Goal: Transaction & Acquisition: Book appointment/travel/reservation

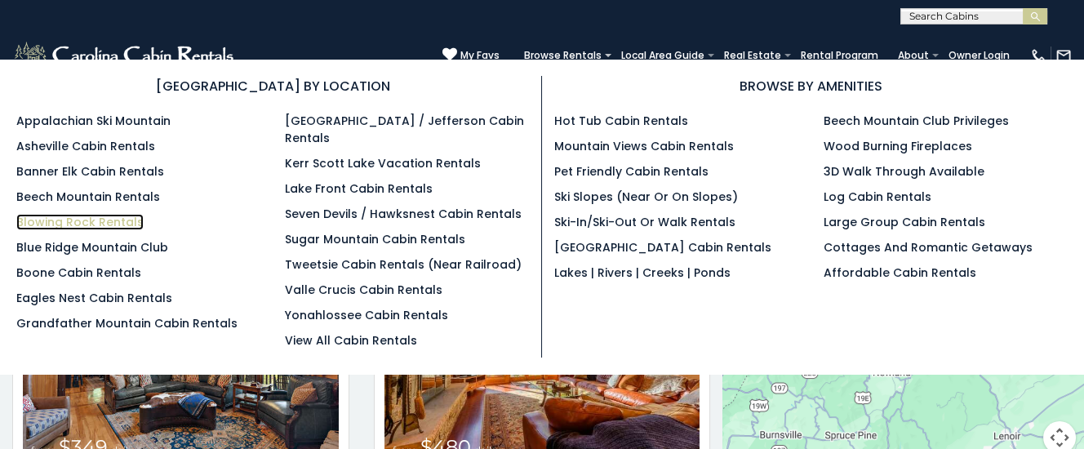
click at [73, 218] on link "Blowing Rock Rentals" at bounding box center [79, 222] width 127 height 16
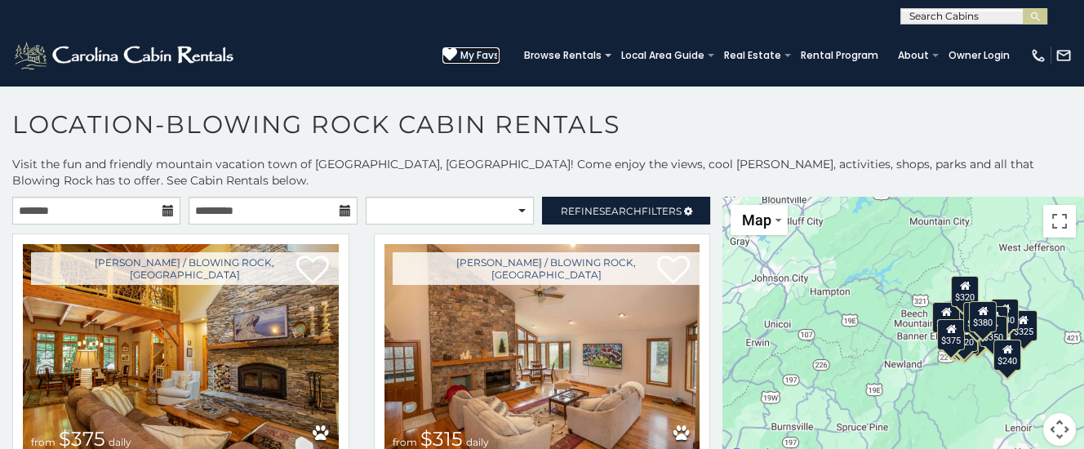
click at [489, 51] on span "My Favs" at bounding box center [479, 55] width 39 height 15
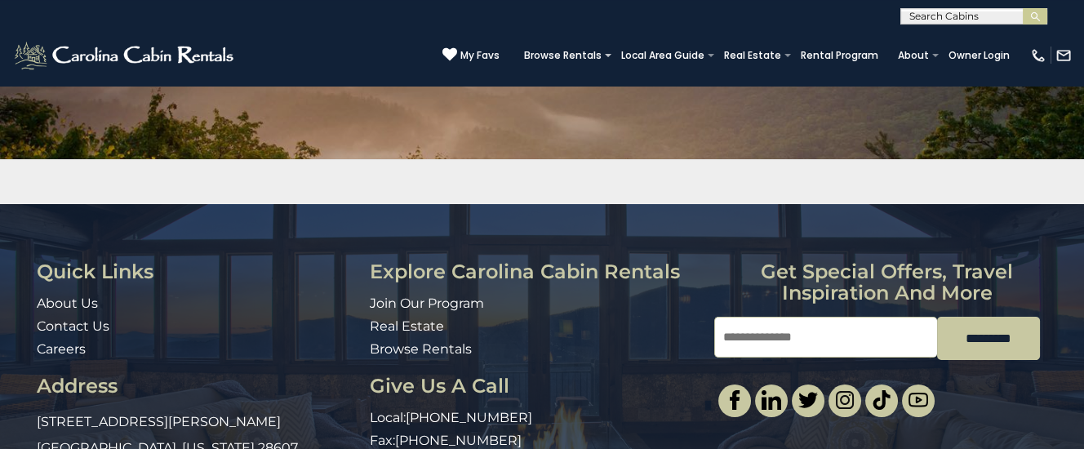
scroll to position [257, 0]
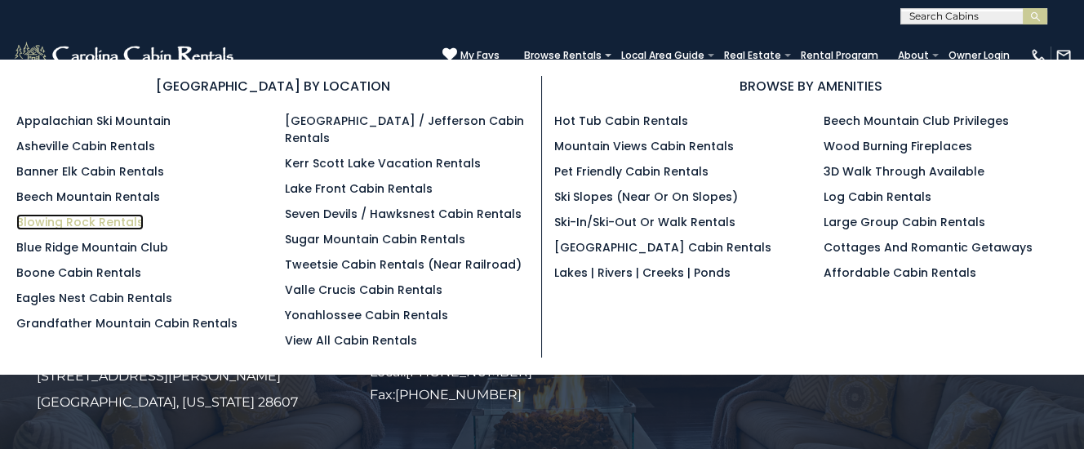
click at [60, 220] on link "Blowing Rock Rentals" at bounding box center [79, 222] width 127 height 16
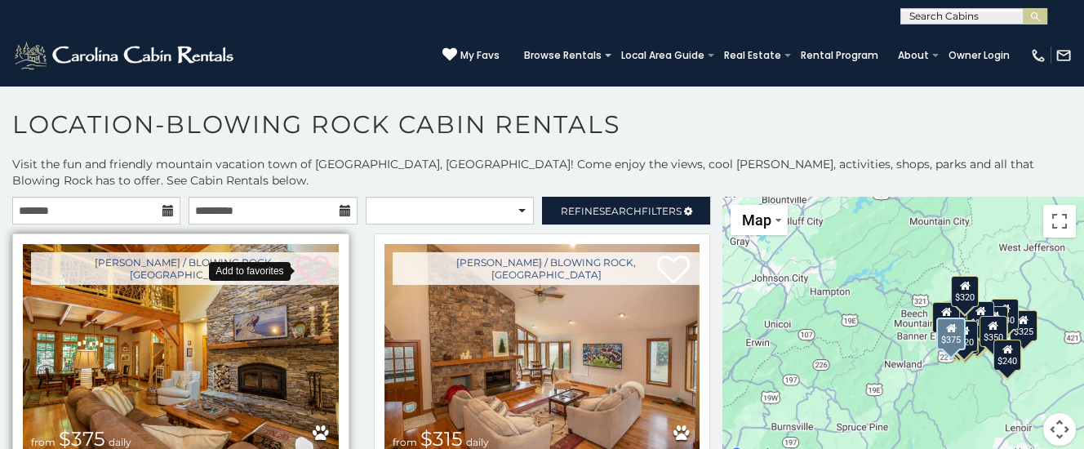
click at [313, 264] on icon at bounding box center [312, 270] width 33 height 33
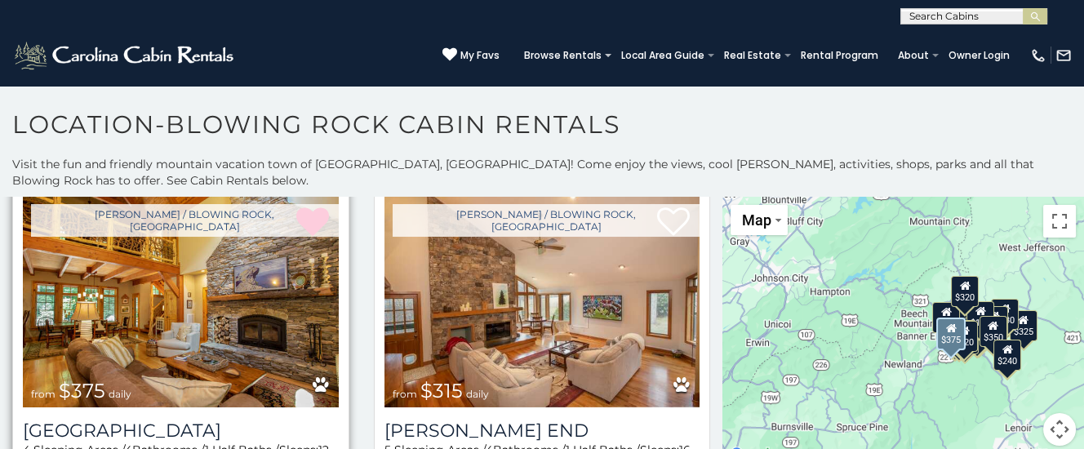
scroll to position [82, 0]
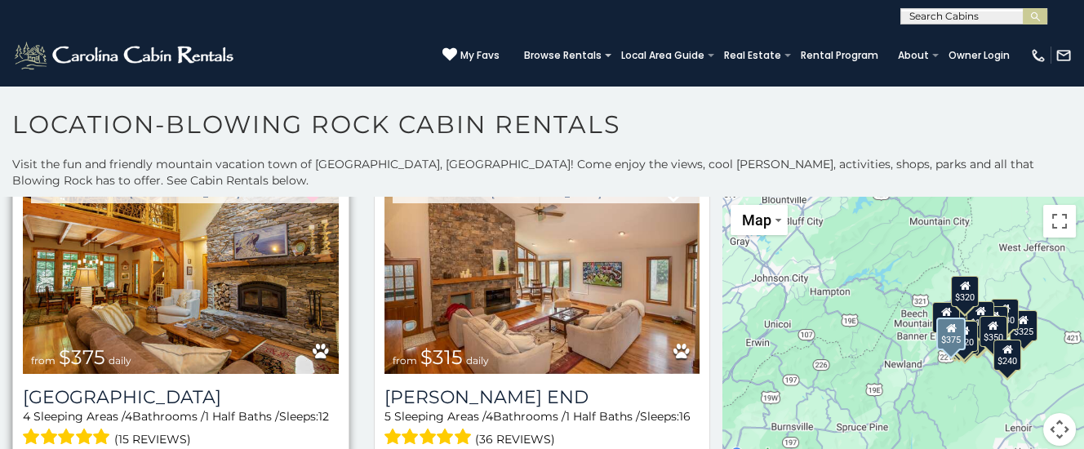
click at [224, 282] on img at bounding box center [181, 267] width 316 height 211
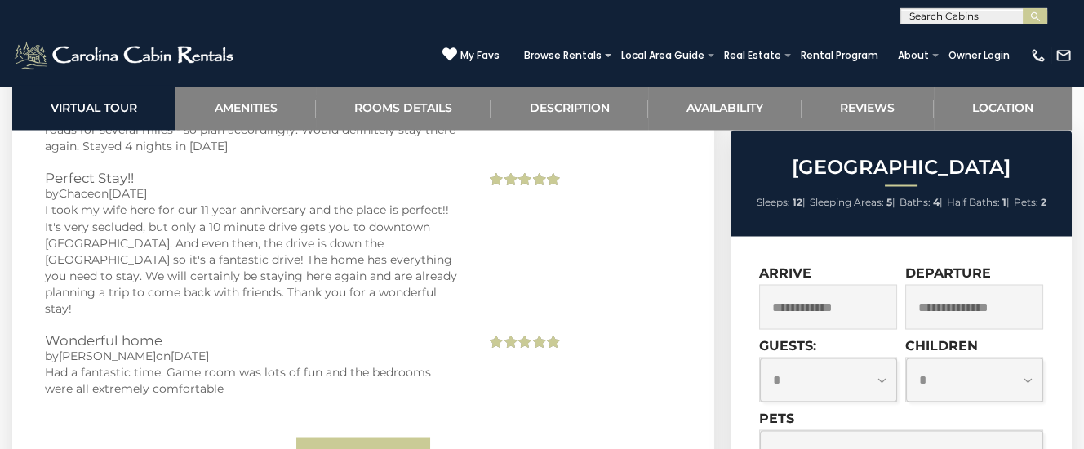
scroll to position [5141, 0]
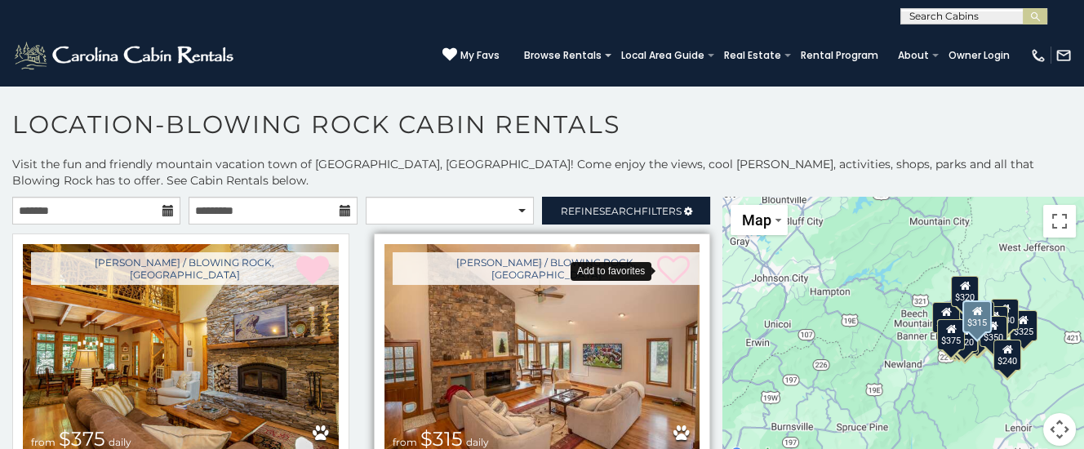
click at [675, 266] on icon at bounding box center [673, 270] width 33 height 33
click at [493, 53] on span "My Favs" at bounding box center [479, 55] width 39 height 15
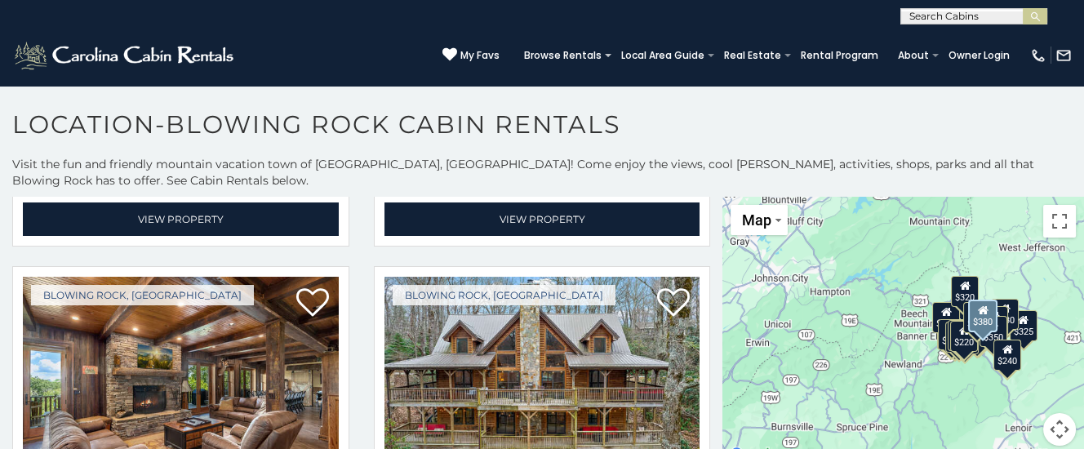
scroll to position [329, 0]
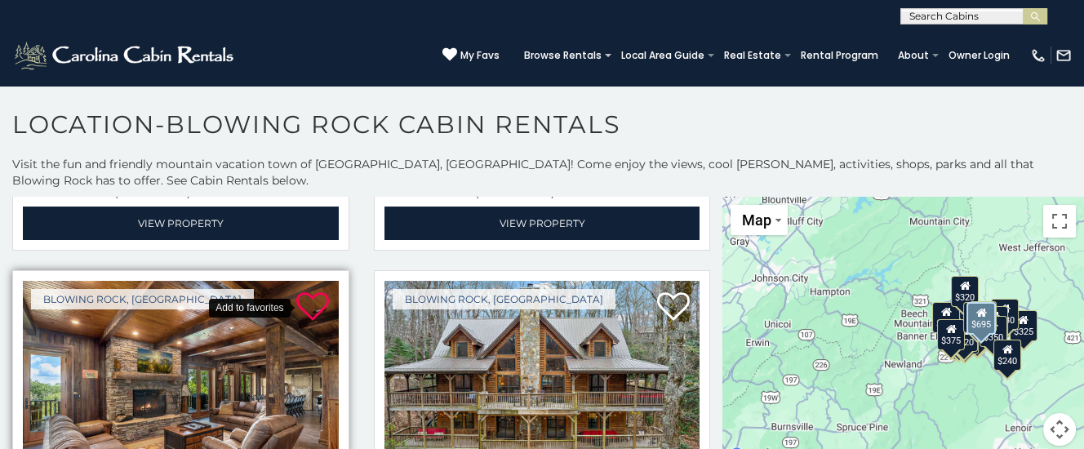
click at [315, 300] on icon at bounding box center [312, 306] width 33 height 33
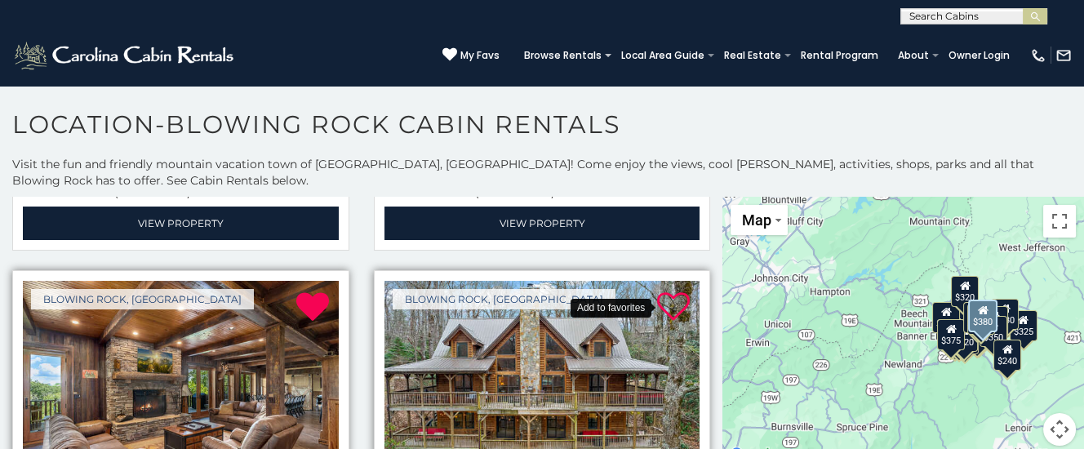
click at [672, 306] on icon at bounding box center [673, 306] width 33 height 33
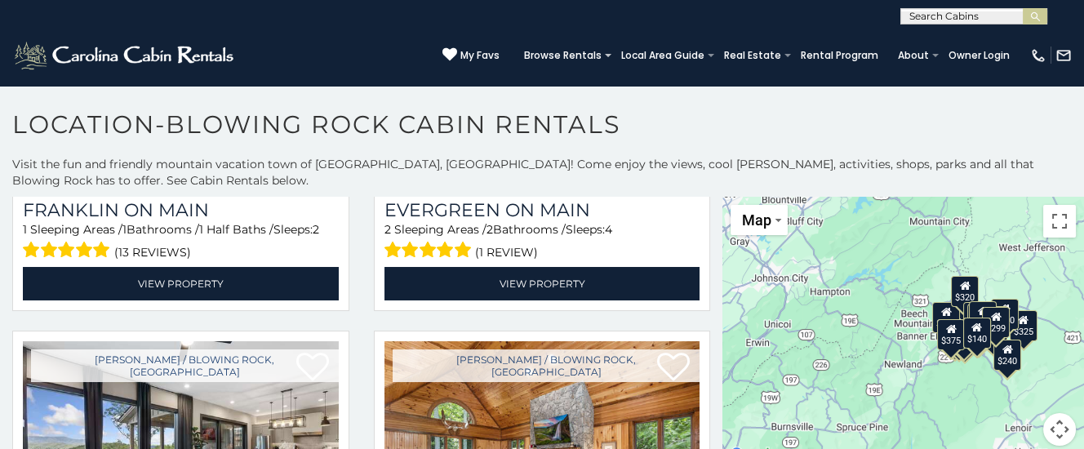
scroll to position [1480, 0]
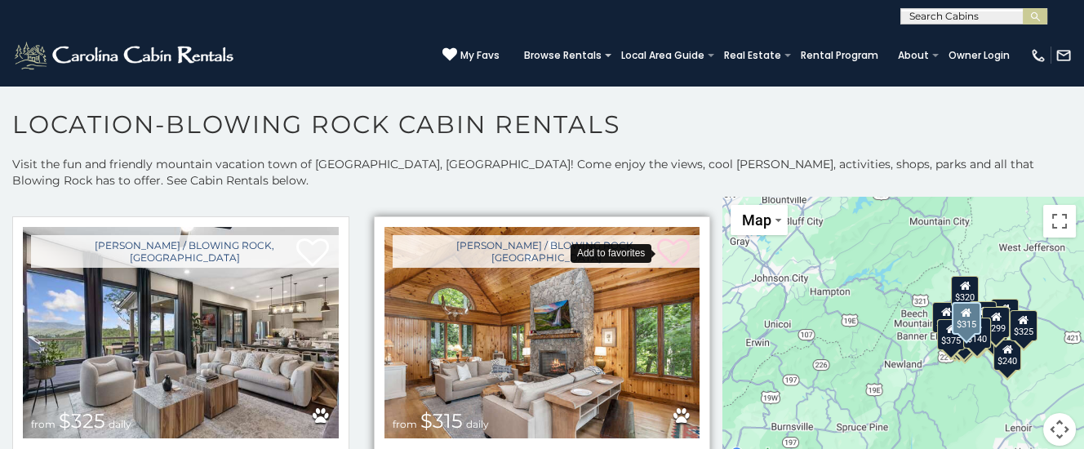
click at [676, 250] on icon at bounding box center [673, 253] width 33 height 33
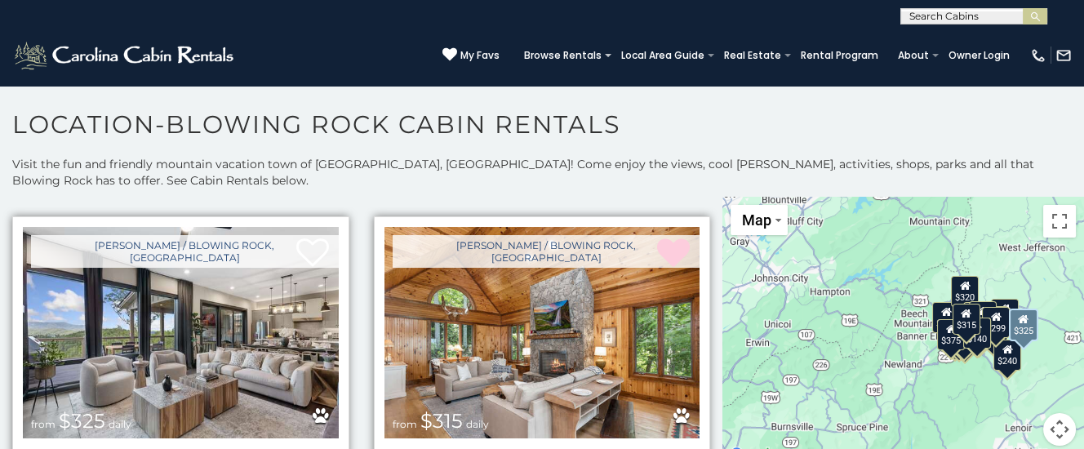
click at [157, 316] on img at bounding box center [181, 332] width 316 height 211
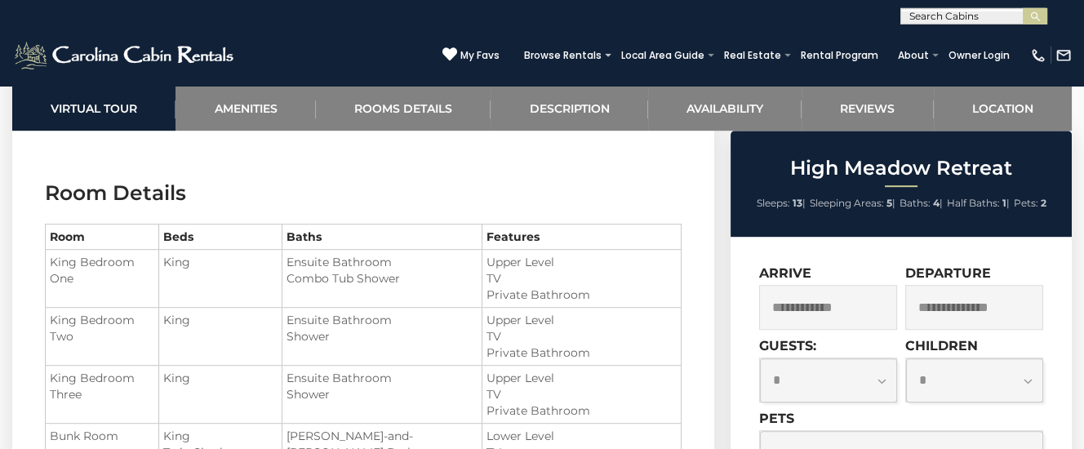
scroll to position [1885, 0]
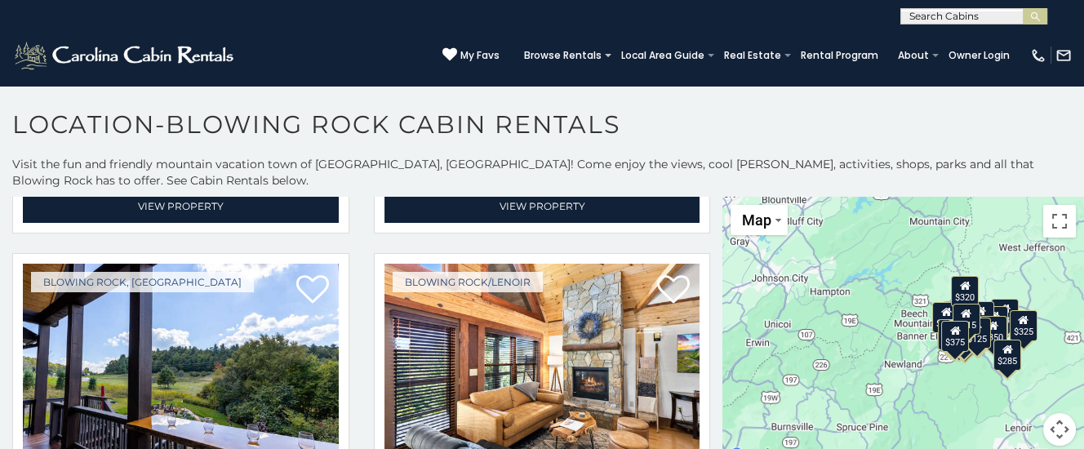
scroll to position [1891, 0]
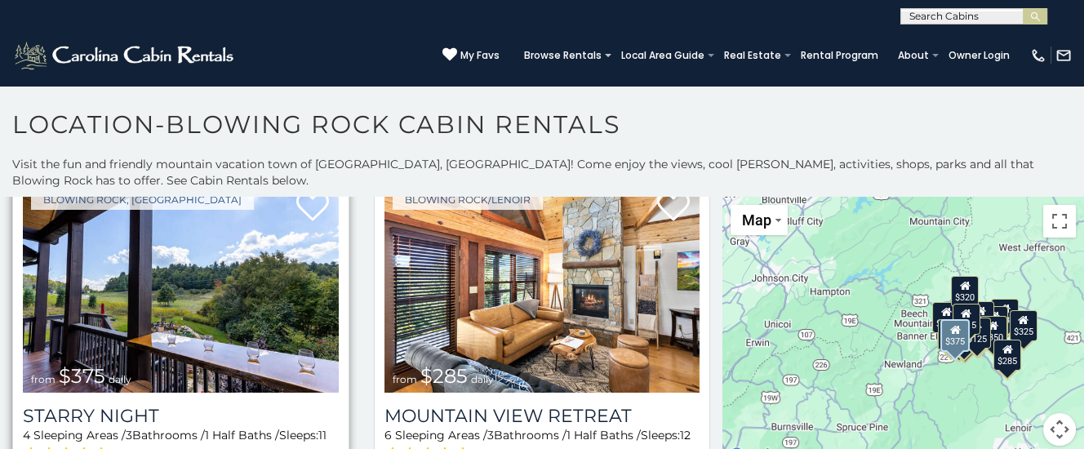
click at [188, 304] on img at bounding box center [181, 286] width 316 height 211
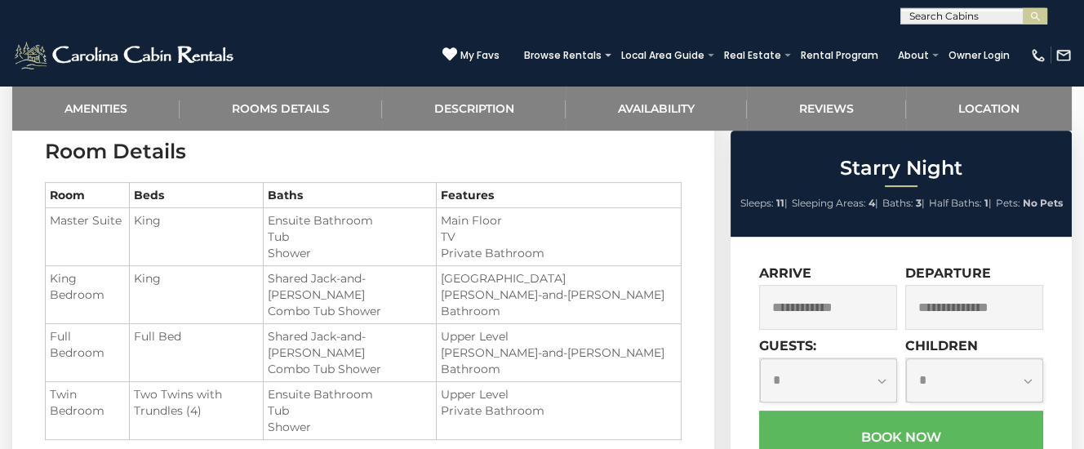
scroll to position [1199, 0]
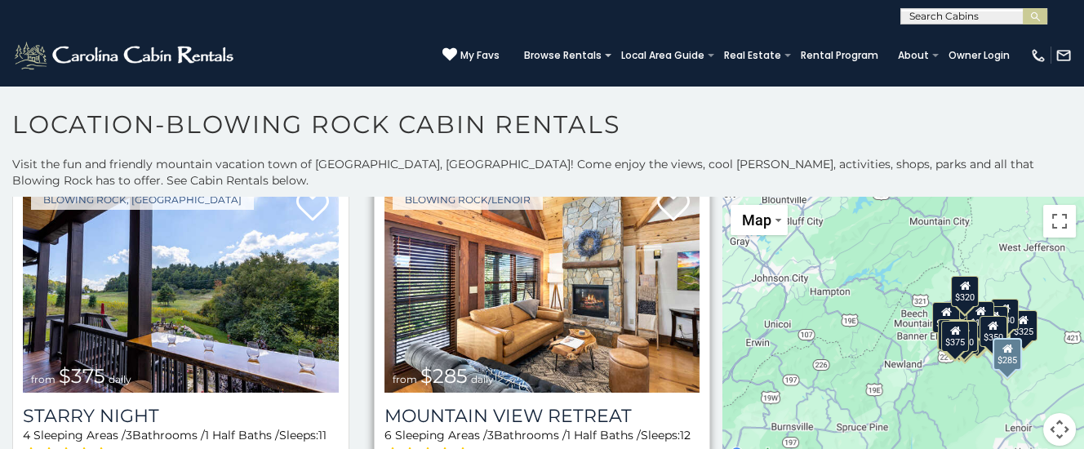
scroll to position [1974, 0]
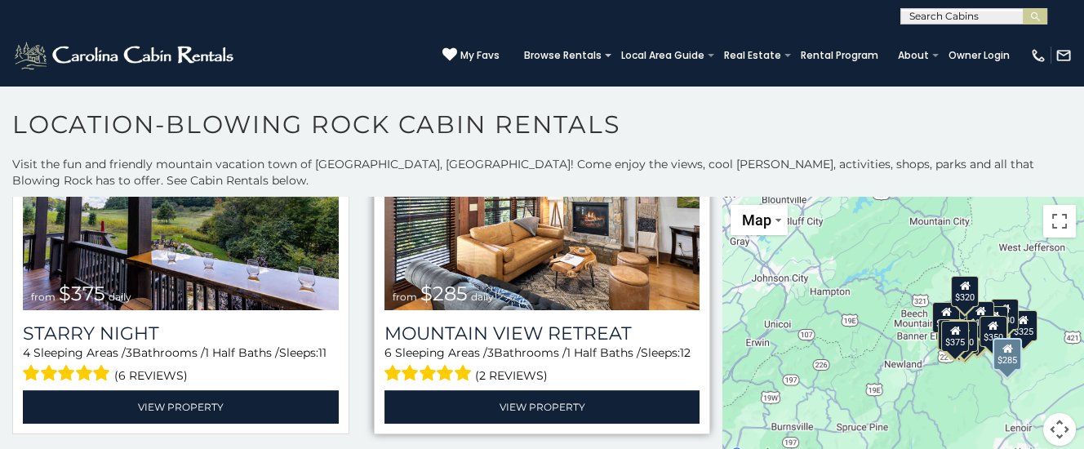
click at [530, 271] on img at bounding box center [542, 204] width 316 height 211
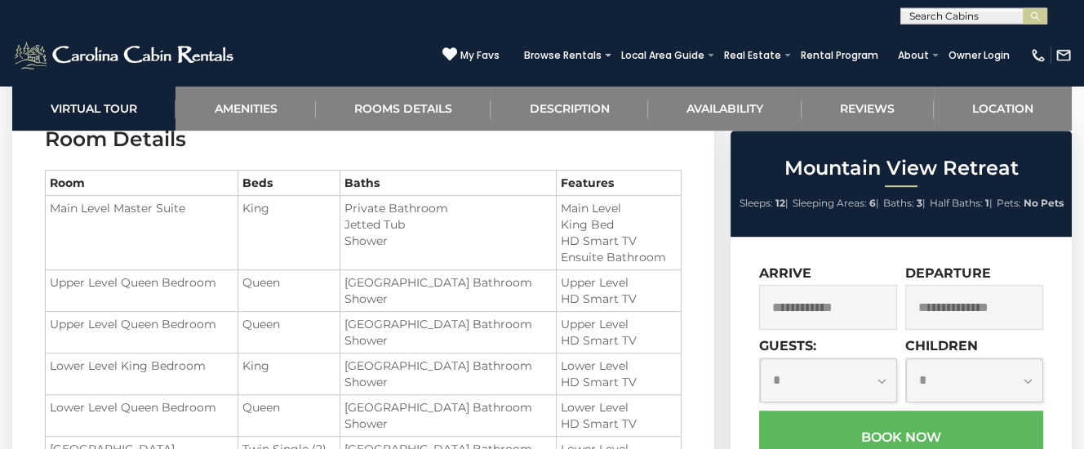
scroll to position [1885, 0]
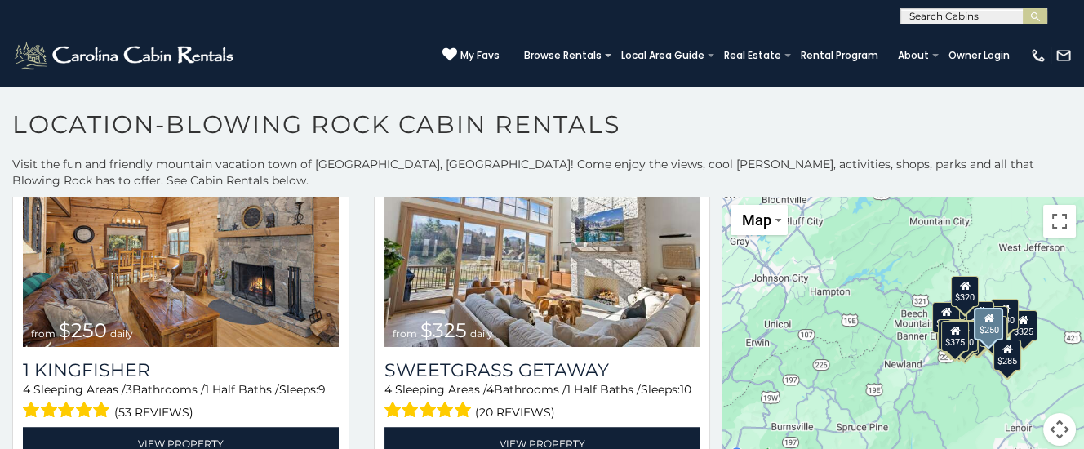
scroll to position [2220, 0]
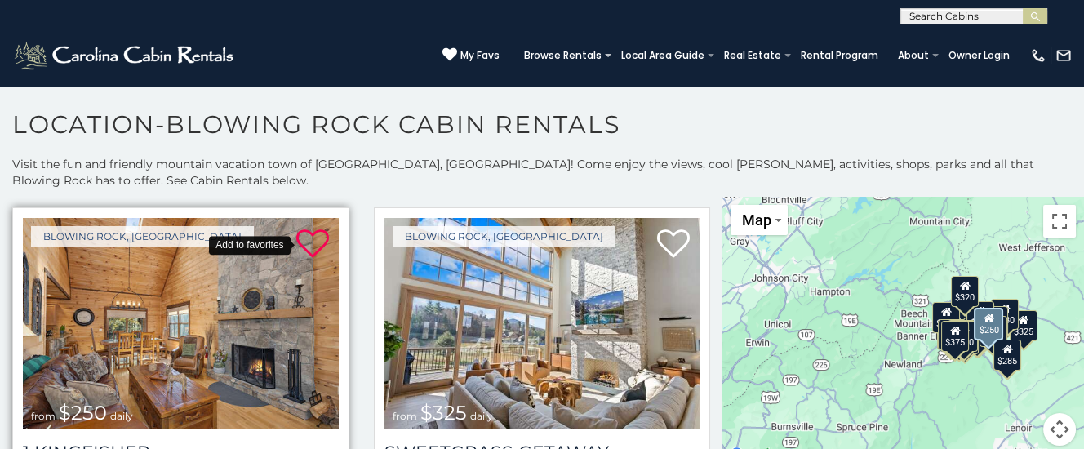
click at [308, 242] on icon at bounding box center [312, 244] width 33 height 33
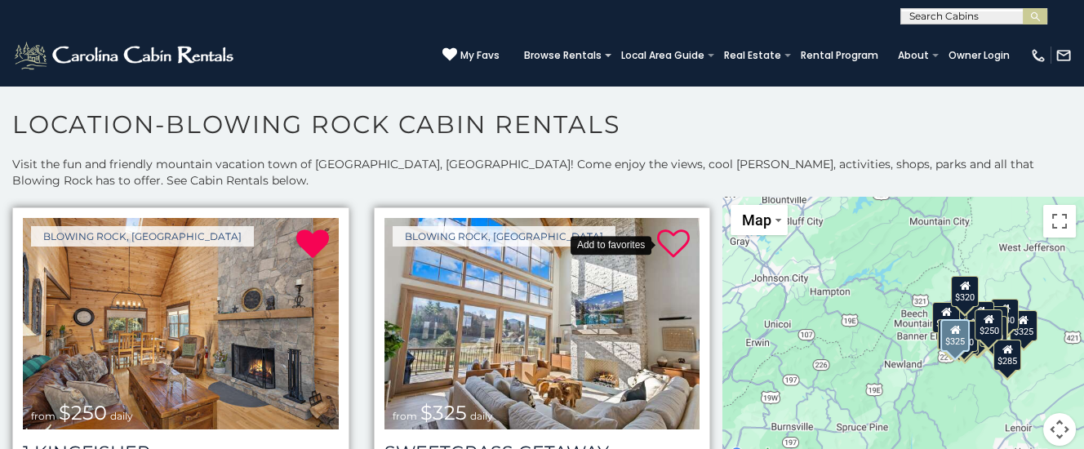
click at [680, 236] on icon at bounding box center [673, 244] width 33 height 33
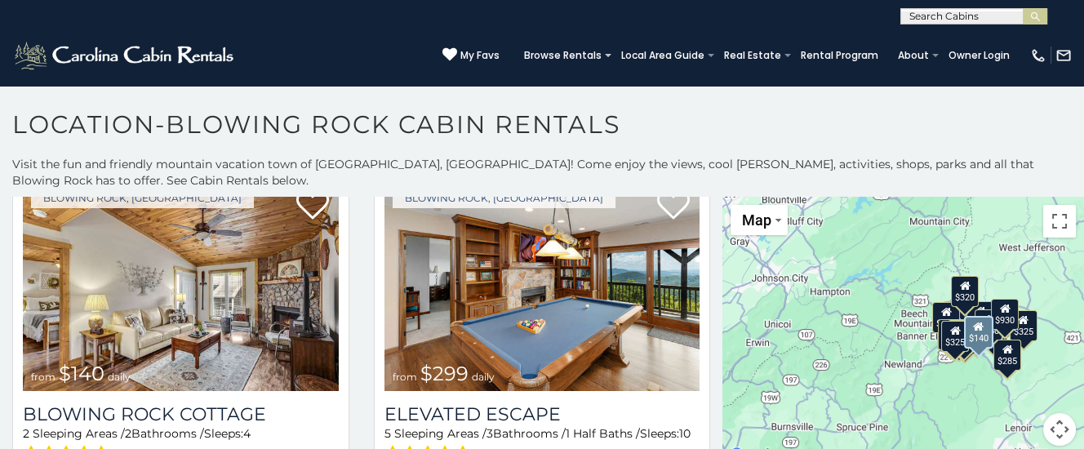
scroll to position [2960, 0]
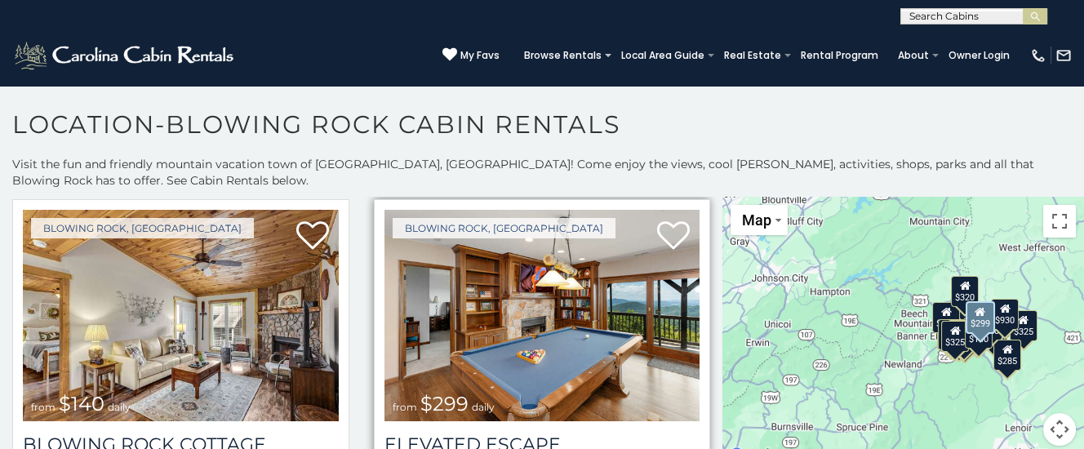
click at [542, 305] on img at bounding box center [542, 315] width 316 height 211
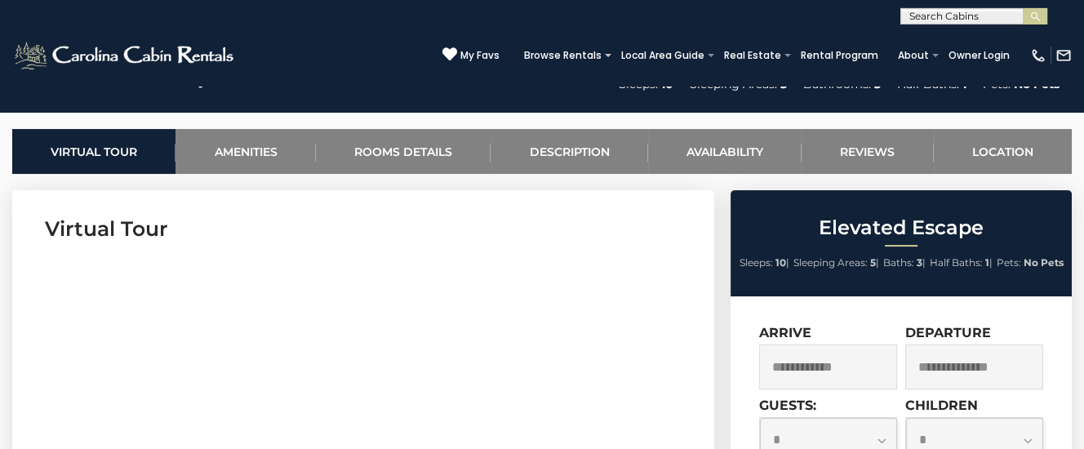
scroll to position [600, 0]
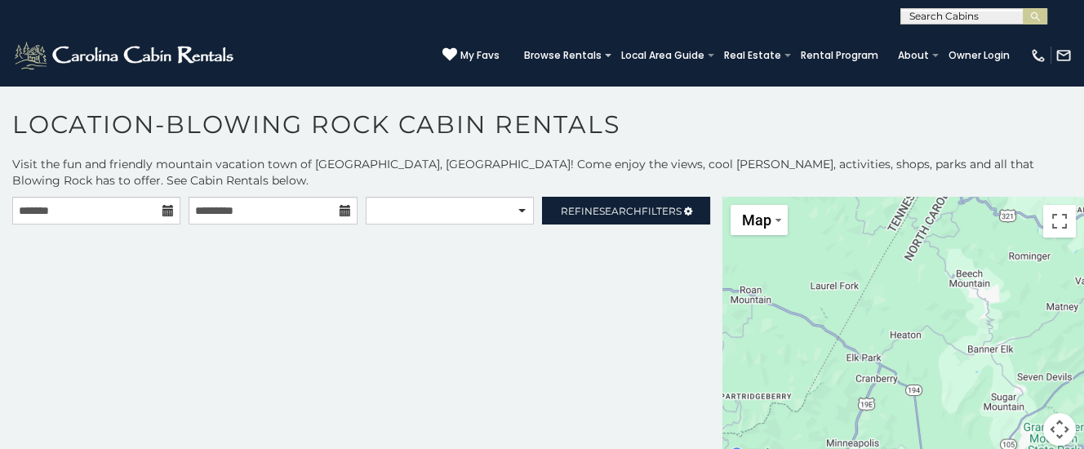
scroll to position [2960, 0]
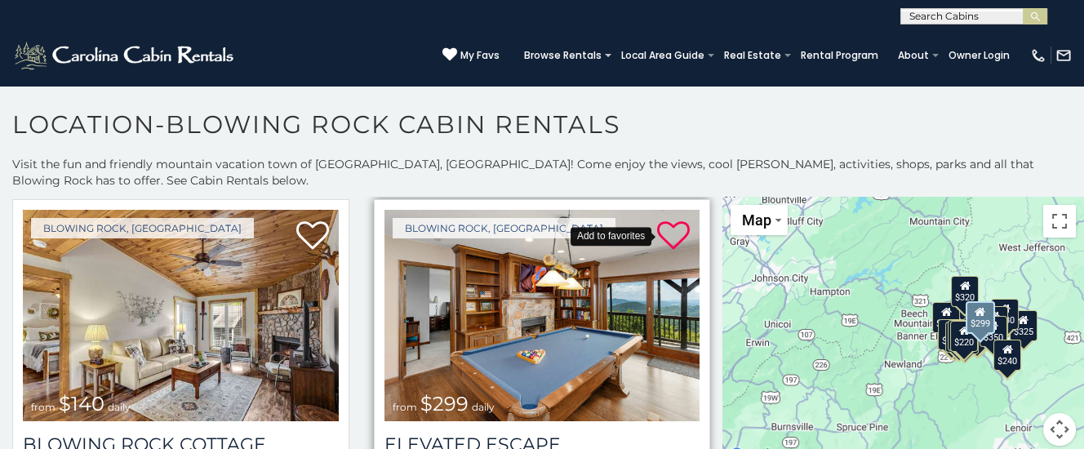
click at [677, 224] on icon at bounding box center [673, 235] width 33 height 33
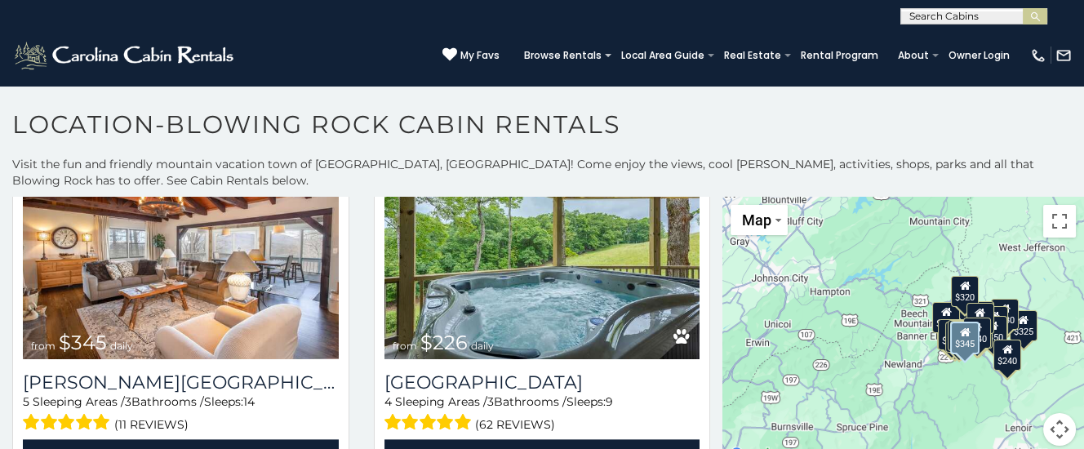
scroll to position [3783, 0]
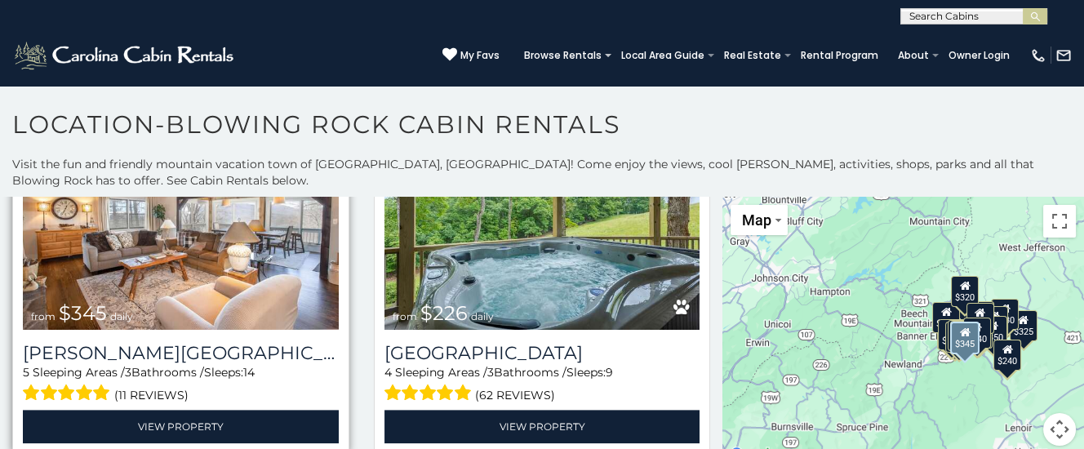
click at [165, 282] on img at bounding box center [181, 223] width 316 height 211
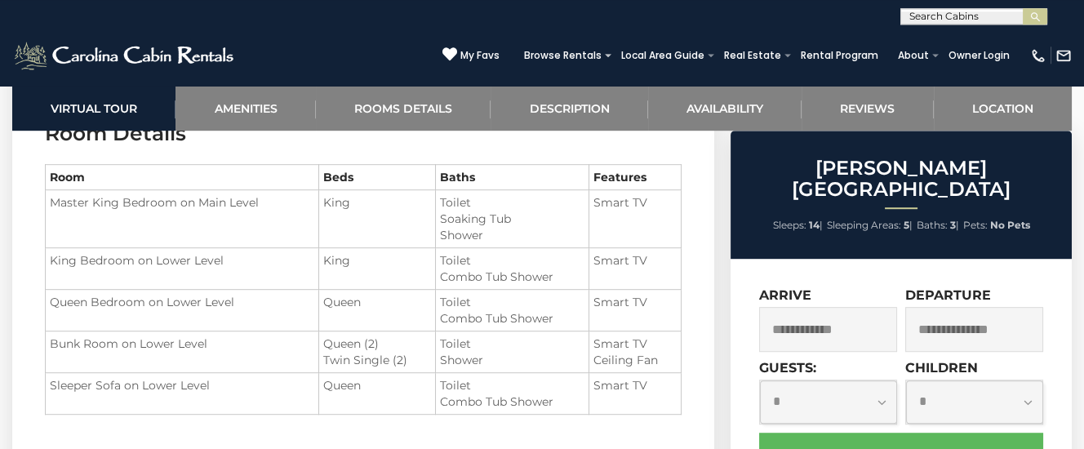
scroll to position [1885, 0]
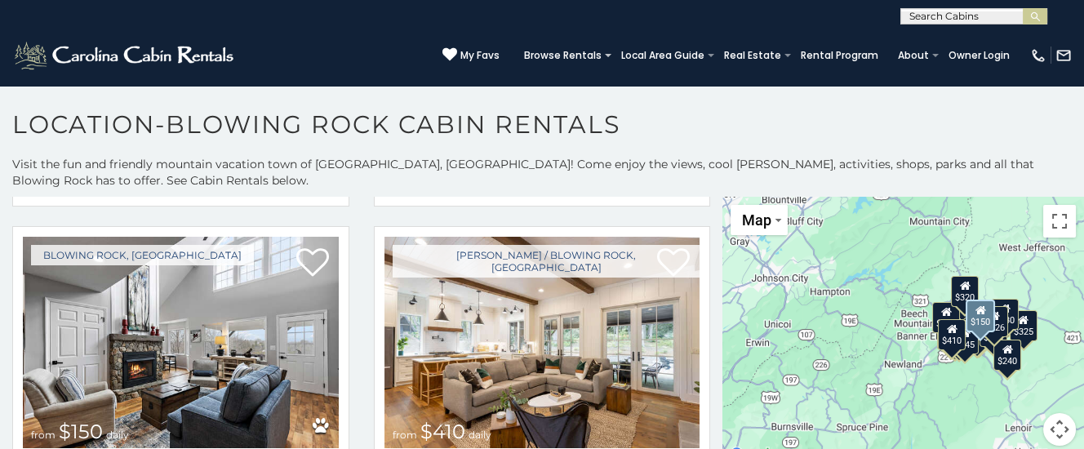
scroll to position [4113, 0]
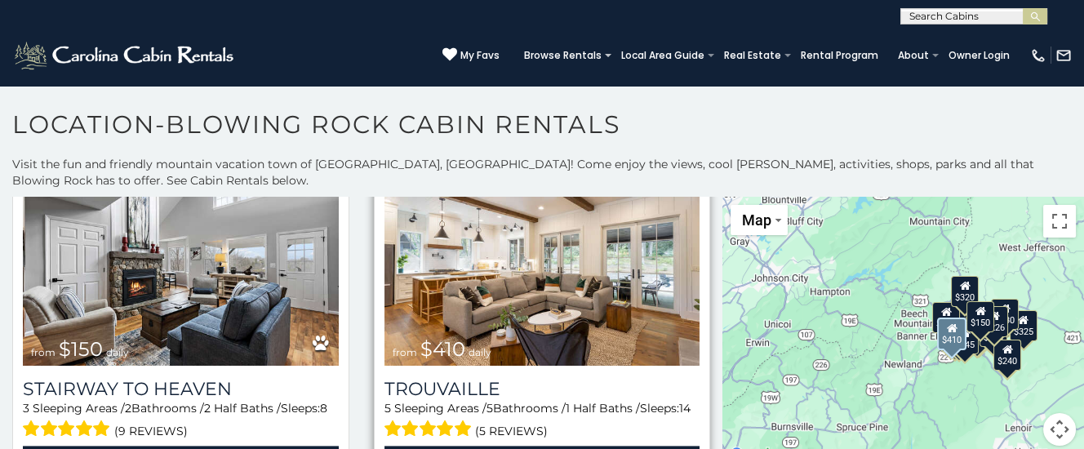
click at [578, 309] on img at bounding box center [542, 259] width 316 height 211
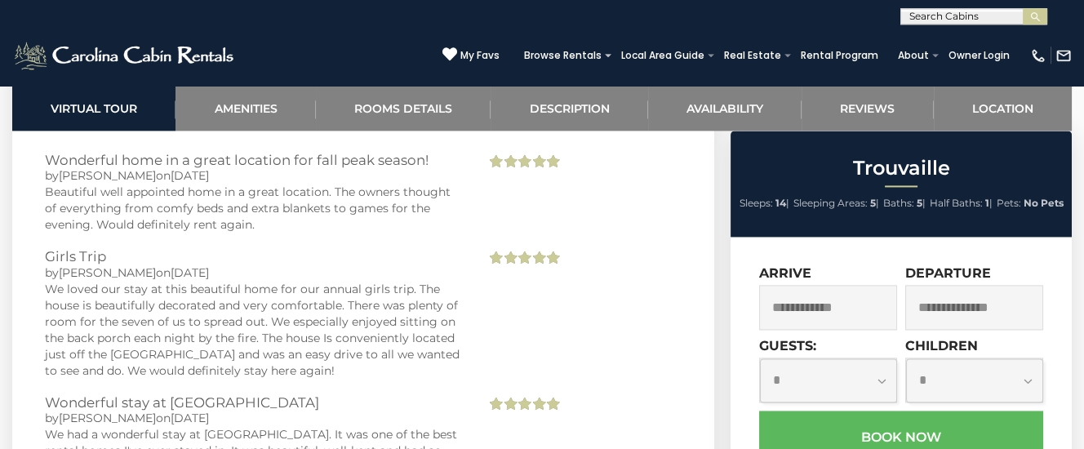
scroll to position [4027, 0]
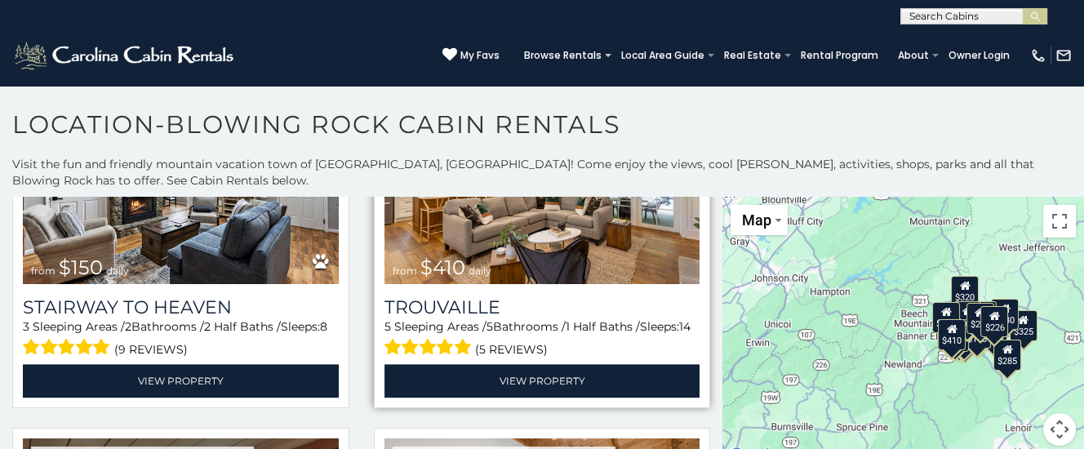
scroll to position [4030, 0]
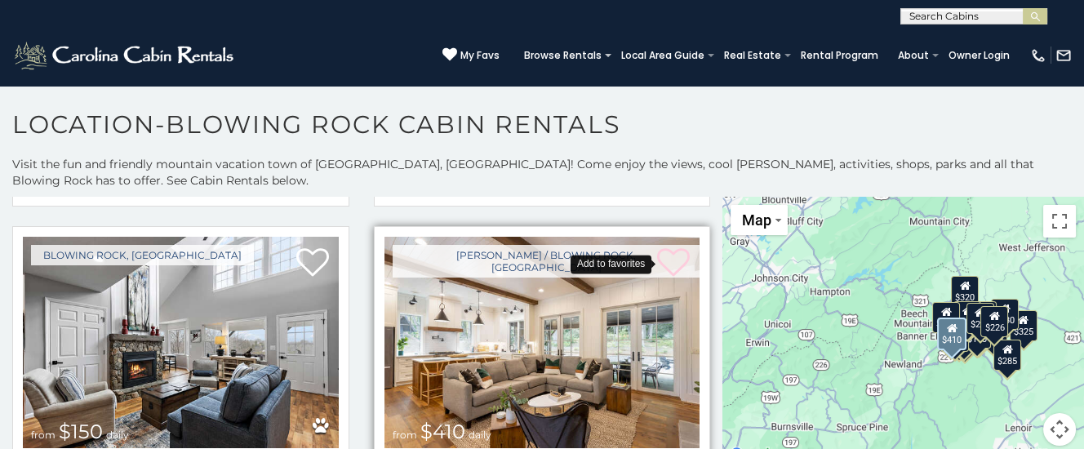
click at [677, 251] on icon at bounding box center [673, 262] width 33 height 33
click at [492, 52] on span "My Favs" at bounding box center [479, 55] width 39 height 15
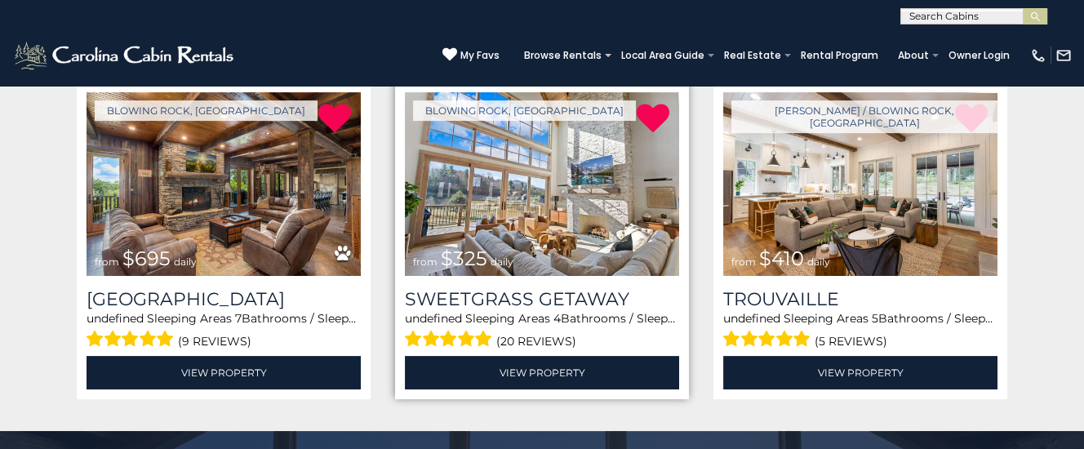
scroll to position [1028, 0]
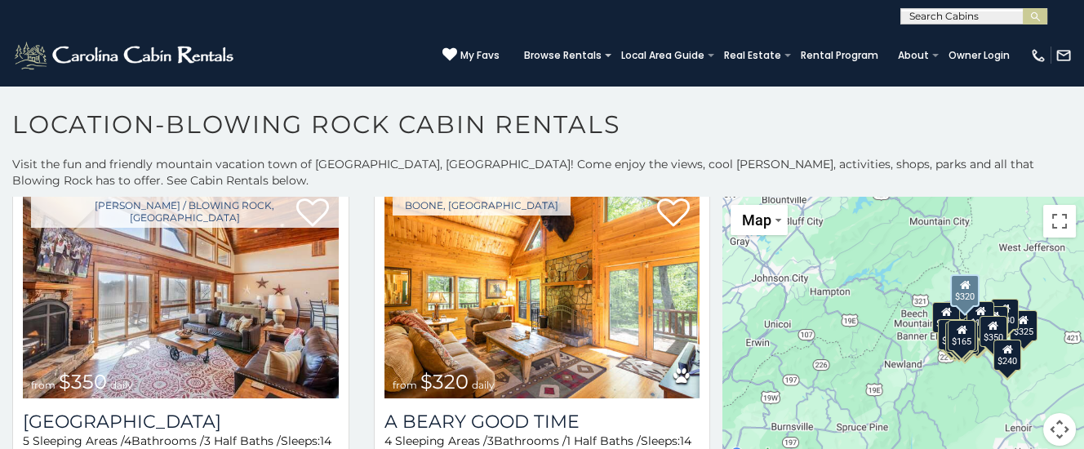
scroll to position [4853, 0]
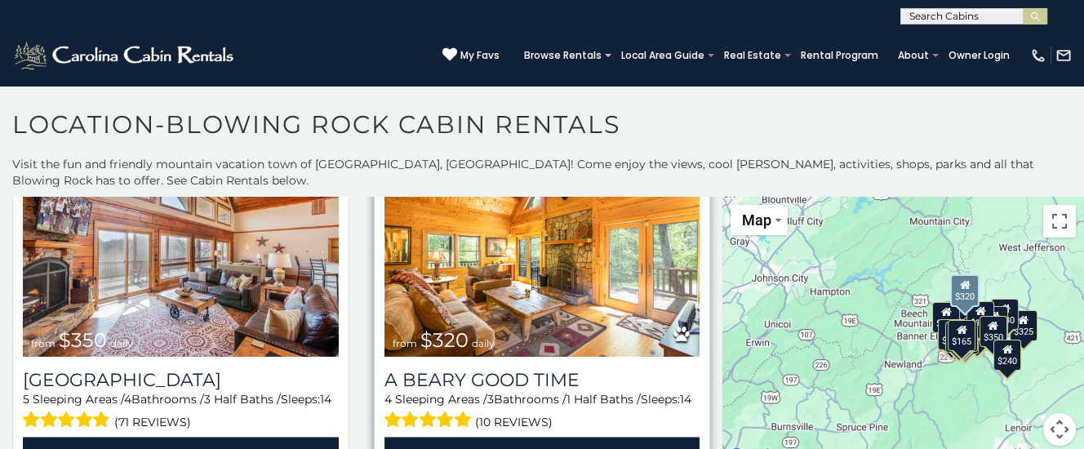
click at [538, 333] on img at bounding box center [542, 250] width 316 height 211
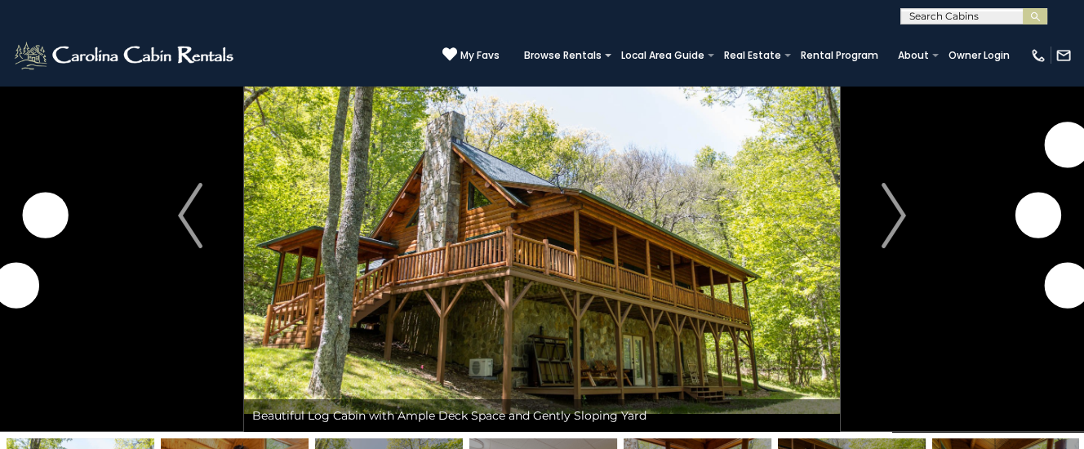
scroll to position [86, 0]
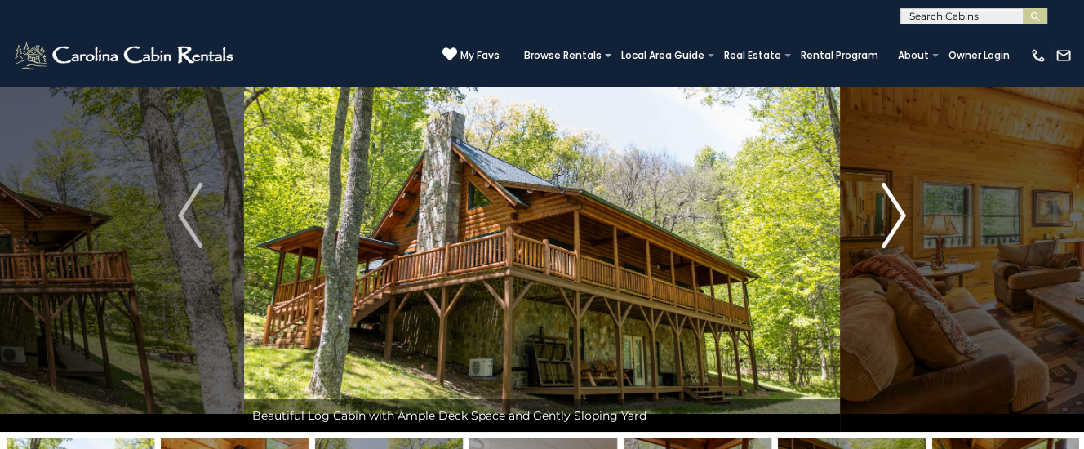
click at [896, 214] on img "Next" at bounding box center [893, 215] width 24 height 65
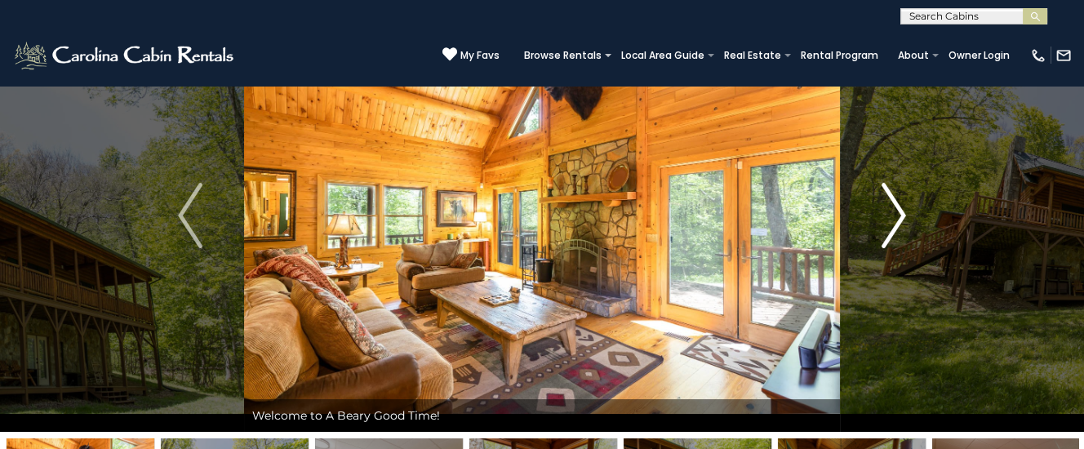
click at [895, 216] on img "Next" at bounding box center [893, 215] width 24 height 65
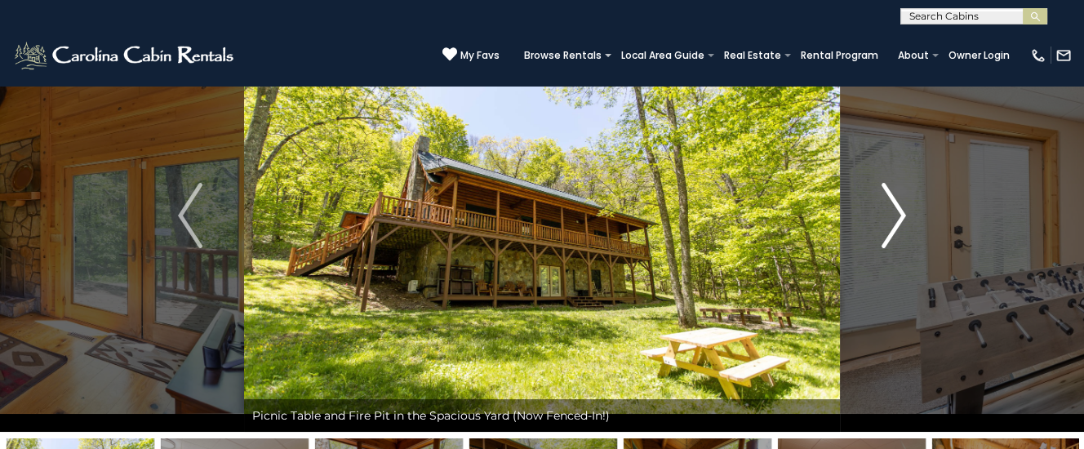
click at [895, 216] on img "Next" at bounding box center [893, 215] width 24 height 65
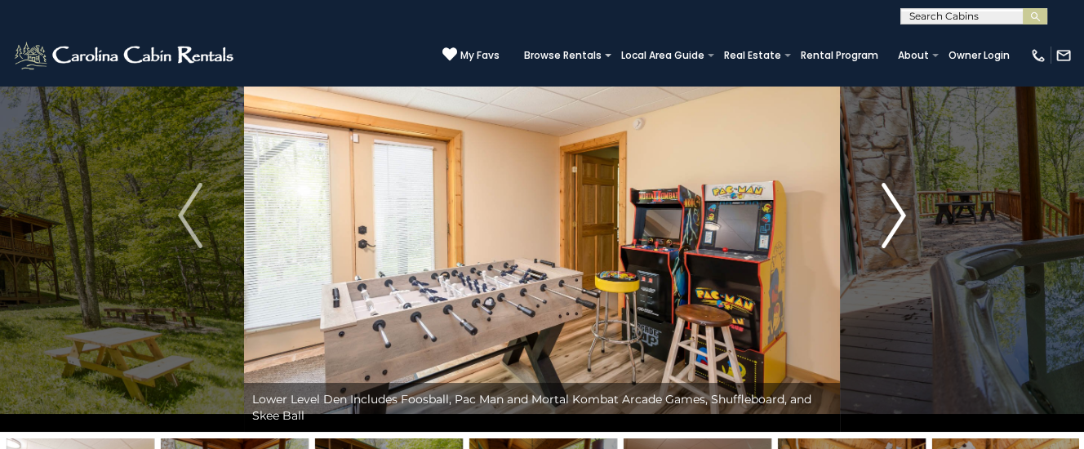
click at [894, 216] on img "Next" at bounding box center [893, 215] width 24 height 65
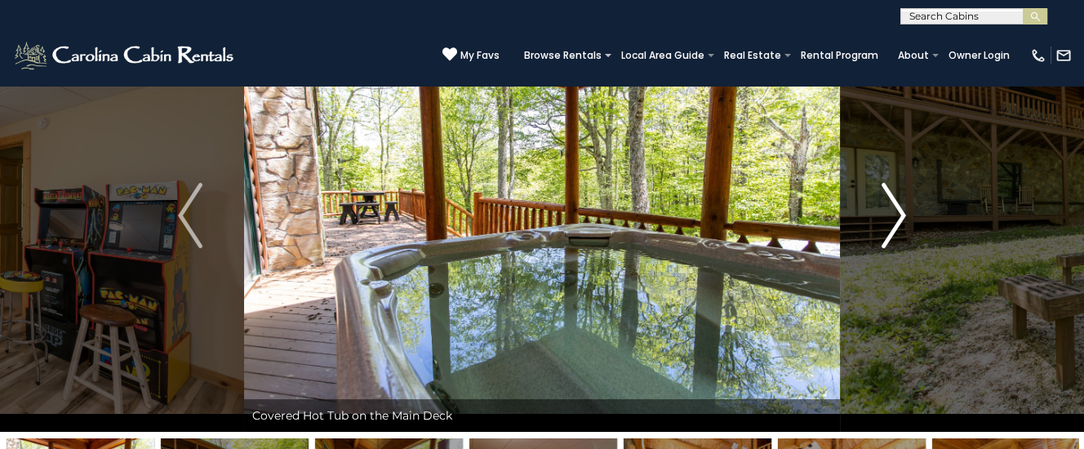
click at [893, 219] on img "Next" at bounding box center [893, 215] width 24 height 65
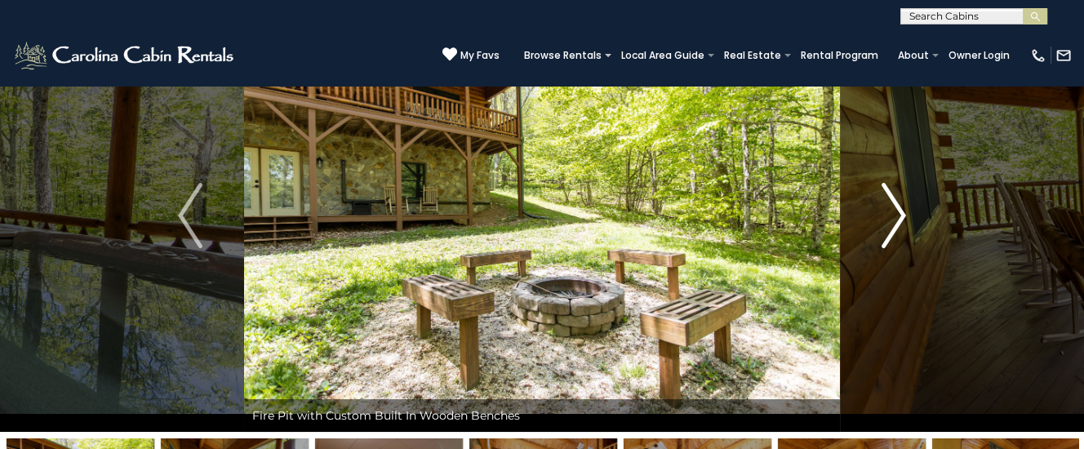
click at [893, 219] on img "Next" at bounding box center [893, 215] width 24 height 65
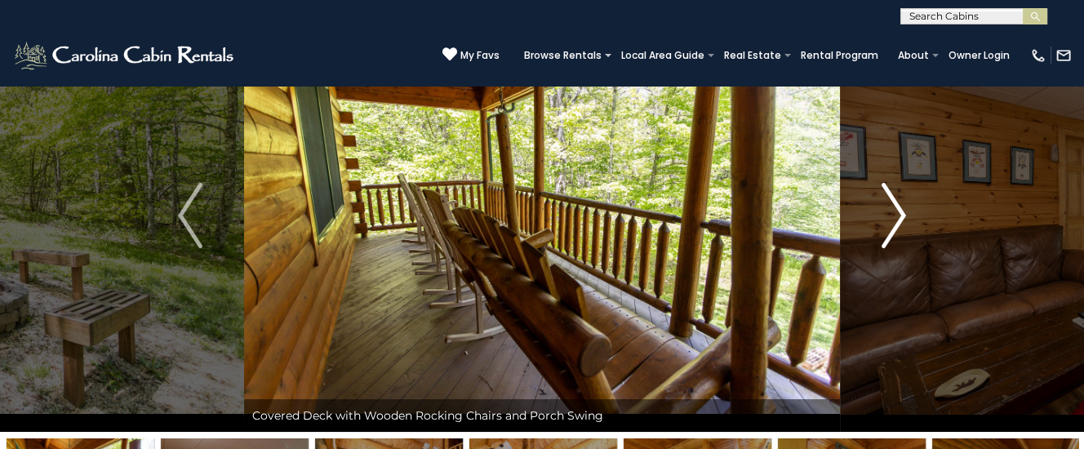
click at [893, 219] on img "Next" at bounding box center [893, 215] width 24 height 65
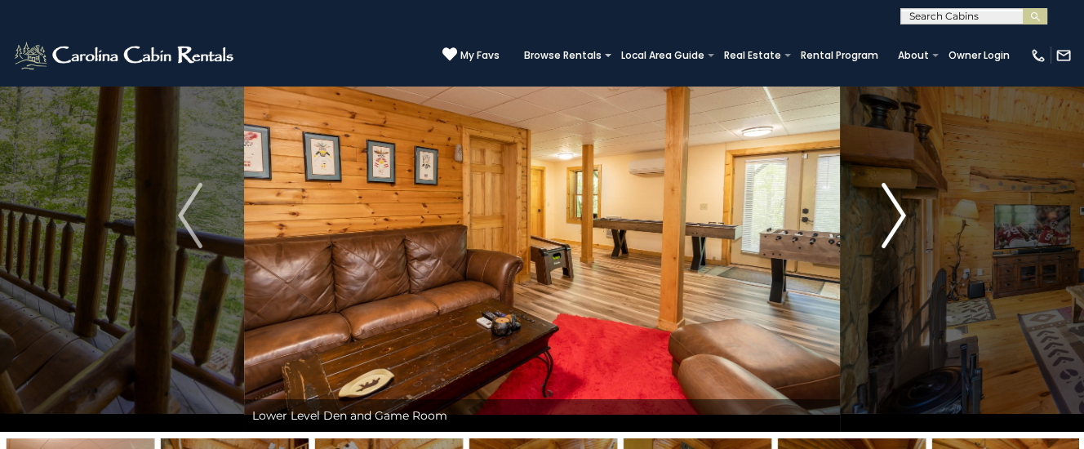
click at [893, 219] on img "Next" at bounding box center [893, 215] width 24 height 65
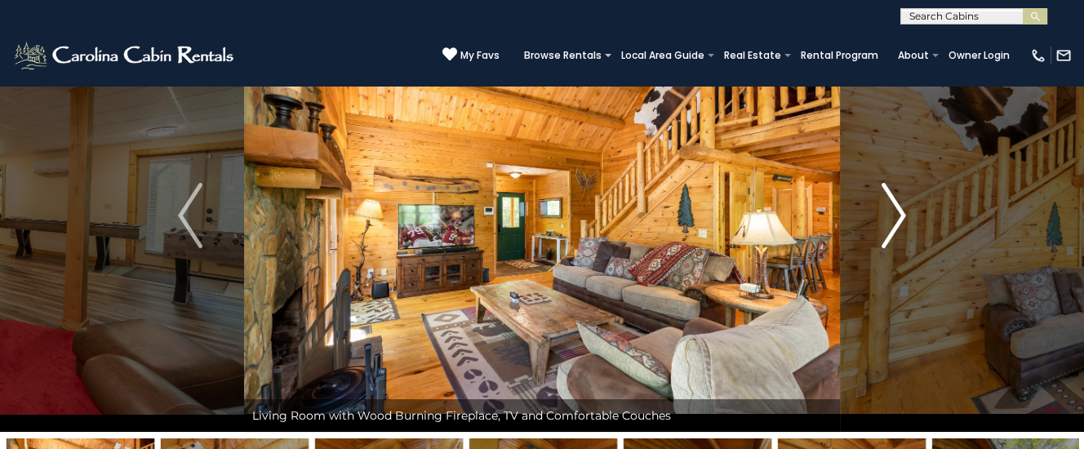
click at [893, 219] on img "Next" at bounding box center [893, 215] width 24 height 65
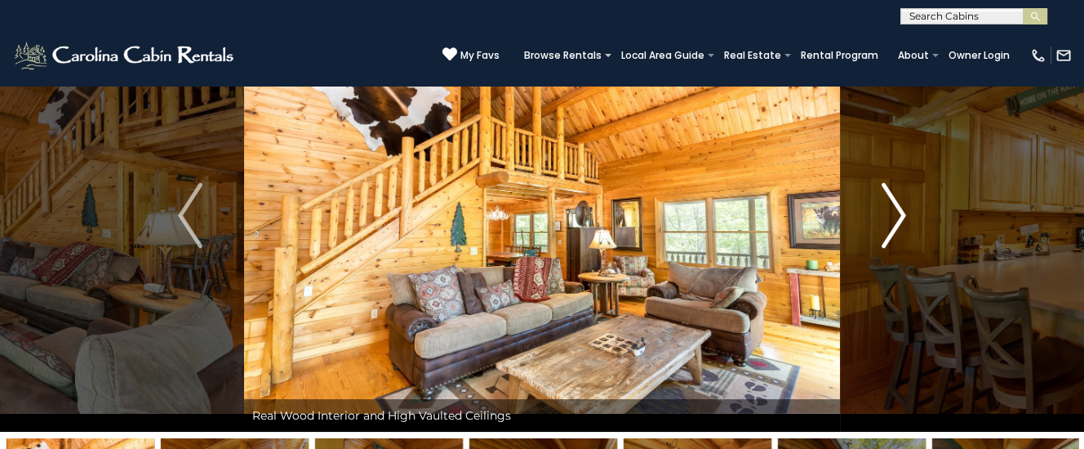
click at [893, 219] on img "Next" at bounding box center [893, 215] width 24 height 65
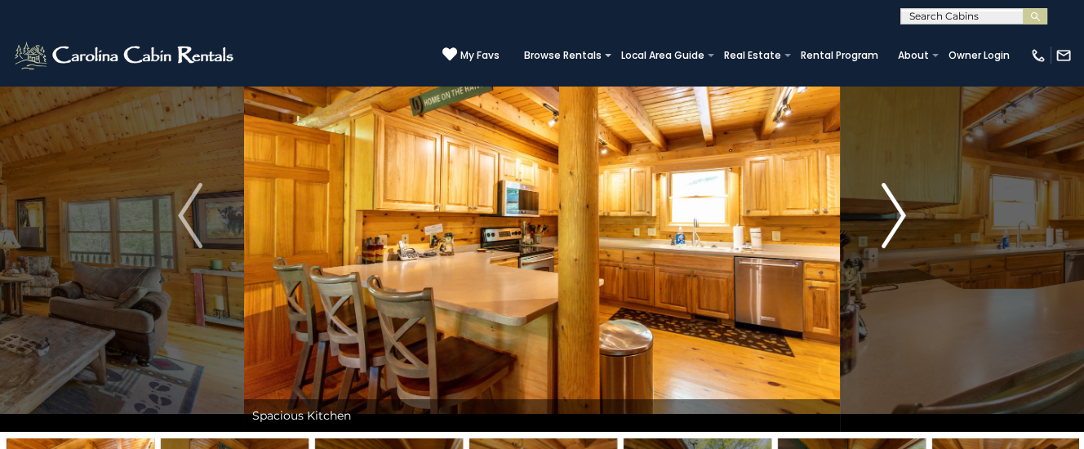
click at [893, 219] on img "Next" at bounding box center [893, 215] width 24 height 65
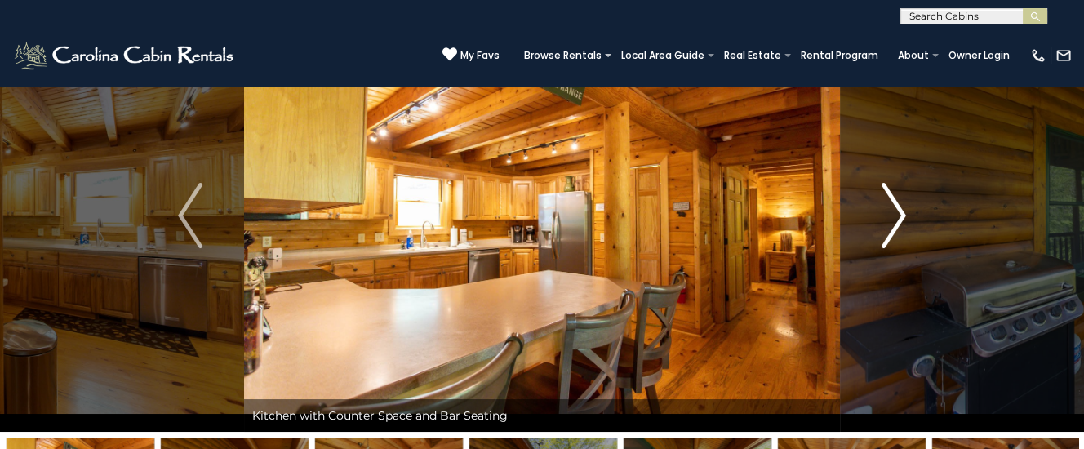
click at [893, 219] on img "Next" at bounding box center [893, 215] width 24 height 65
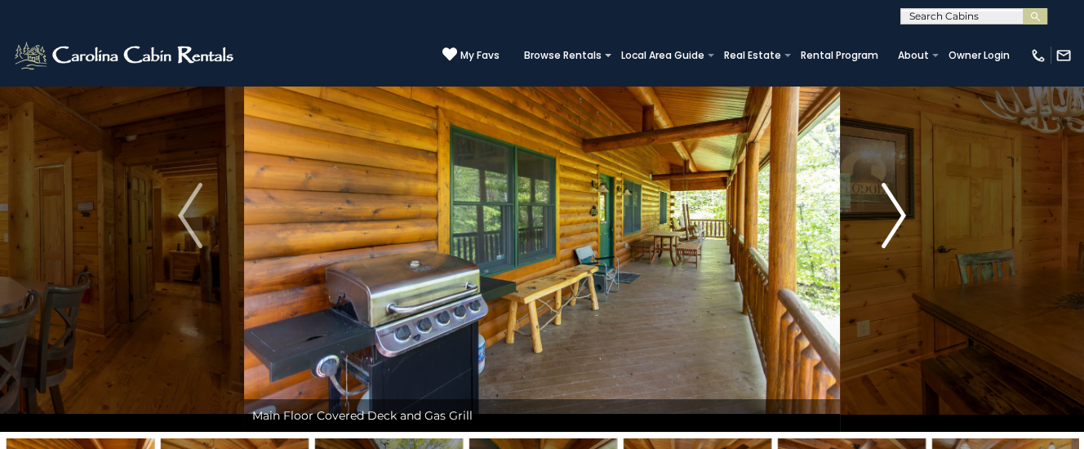
click at [893, 219] on img "Next" at bounding box center [893, 215] width 24 height 65
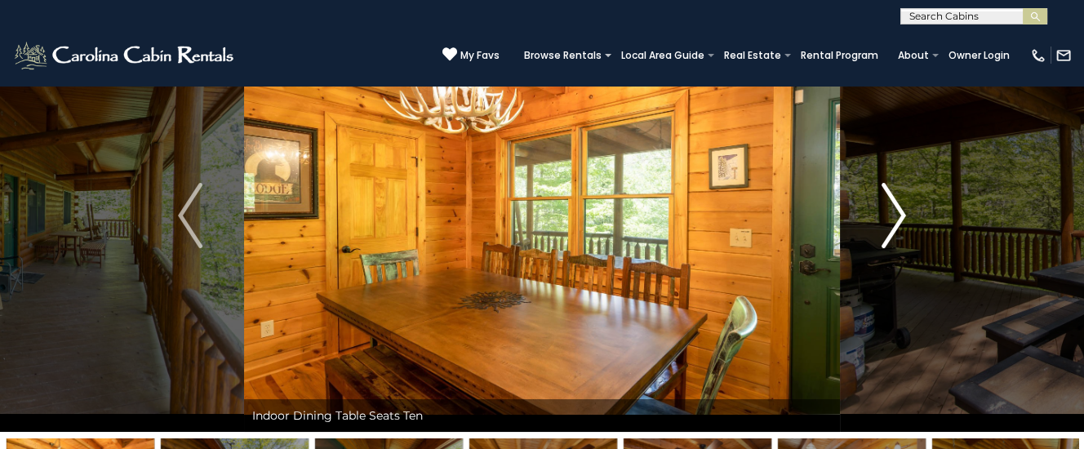
click at [893, 219] on img "Next" at bounding box center [893, 215] width 24 height 65
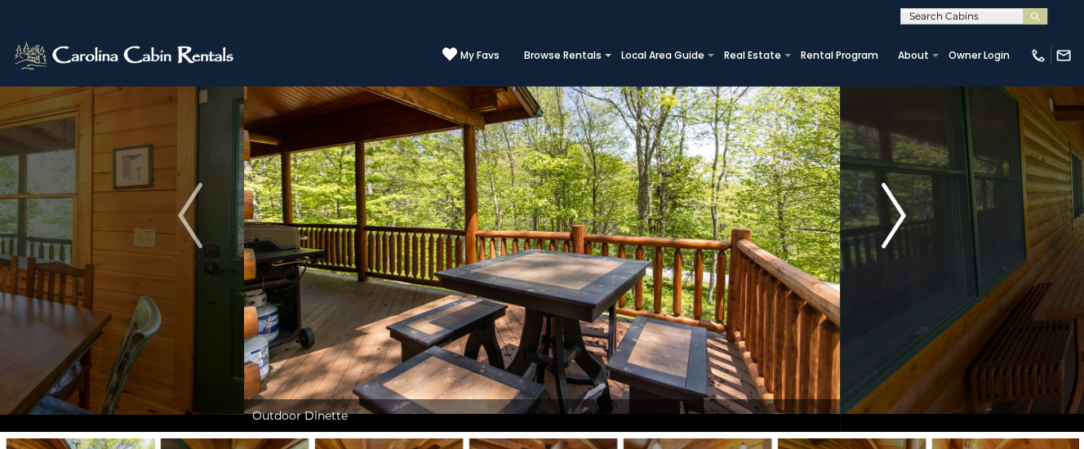
click at [893, 219] on img "Next" at bounding box center [893, 215] width 24 height 65
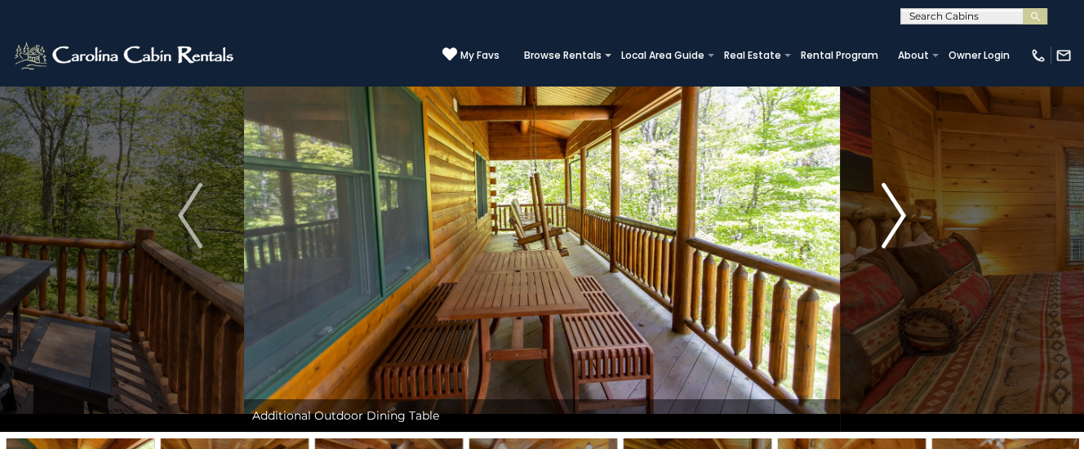
click at [893, 219] on img "Next" at bounding box center [893, 215] width 24 height 65
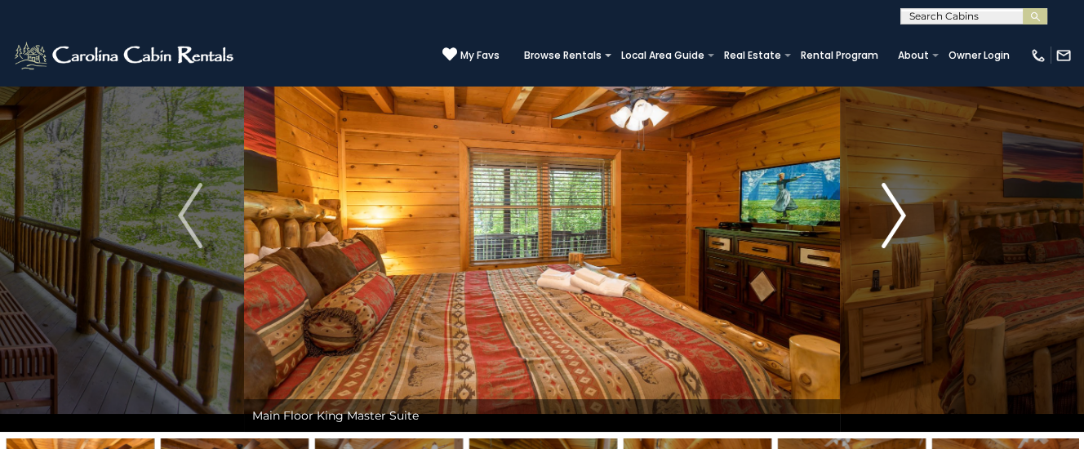
click at [892, 221] on img "Next" at bounding box center [893, 215] width 24 height 65
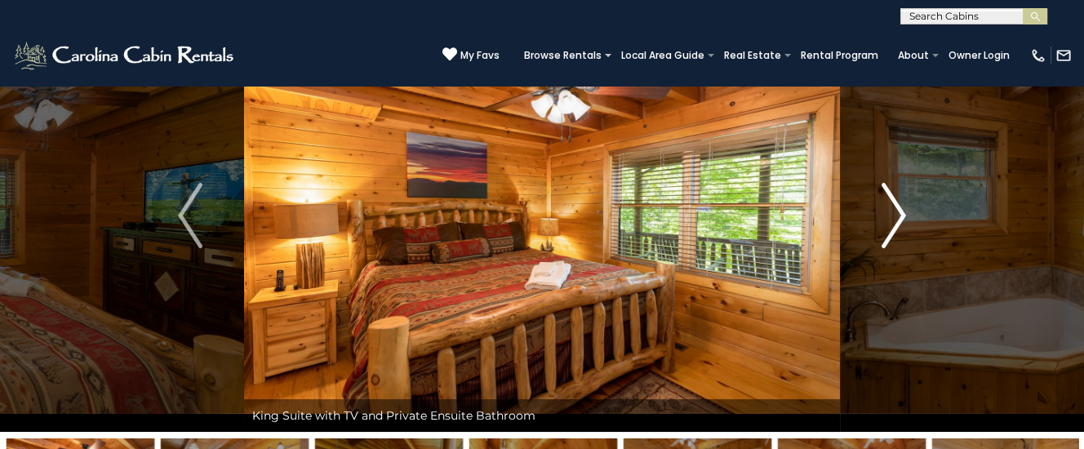
click at [892, 221] on img "Next" at bounding box center [893, 215] width 24 height 65
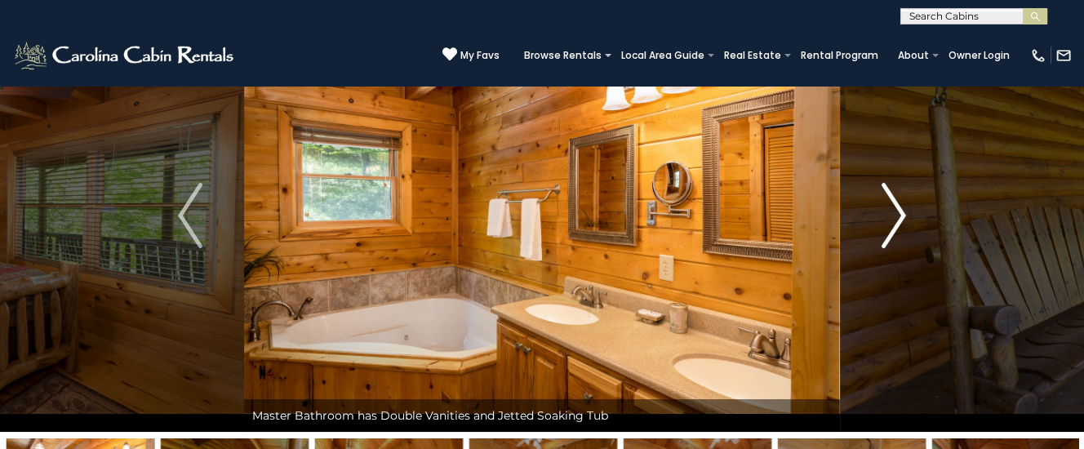
click at [892, 222] on img "Next" at bounding box center [893, 215] width 24 height 65
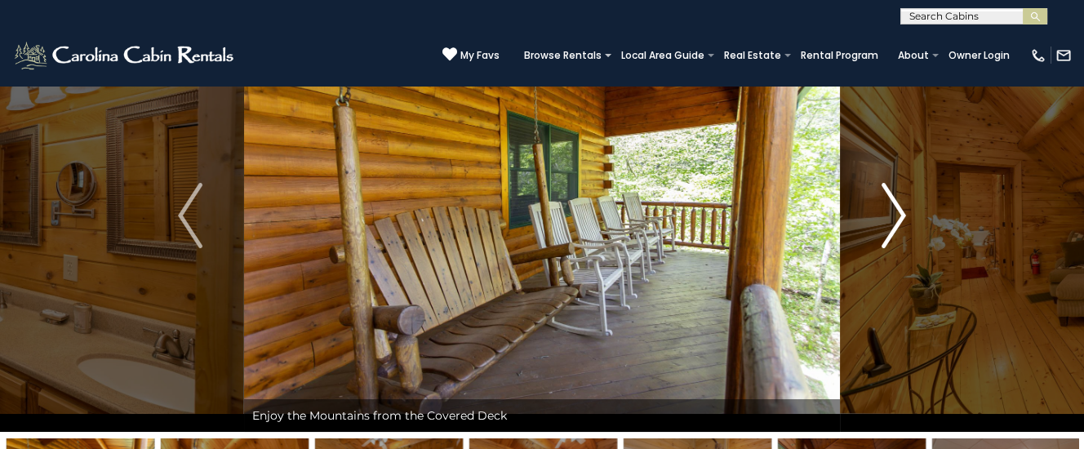
click at [892, 222] on img "Next" at bounding box center [893, 215] width 24 height 65
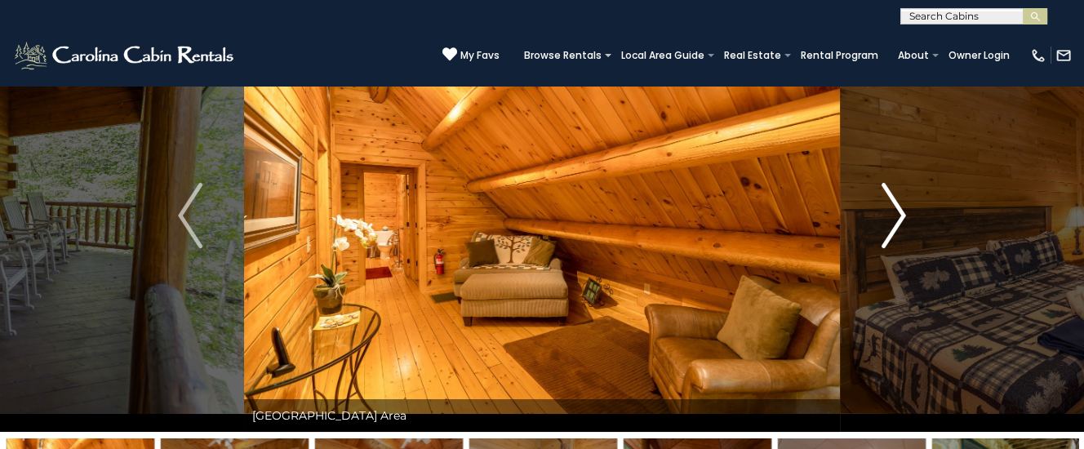
click at [892, 222] on img "Next" at bounding box center [893, 215] width 24 height 65
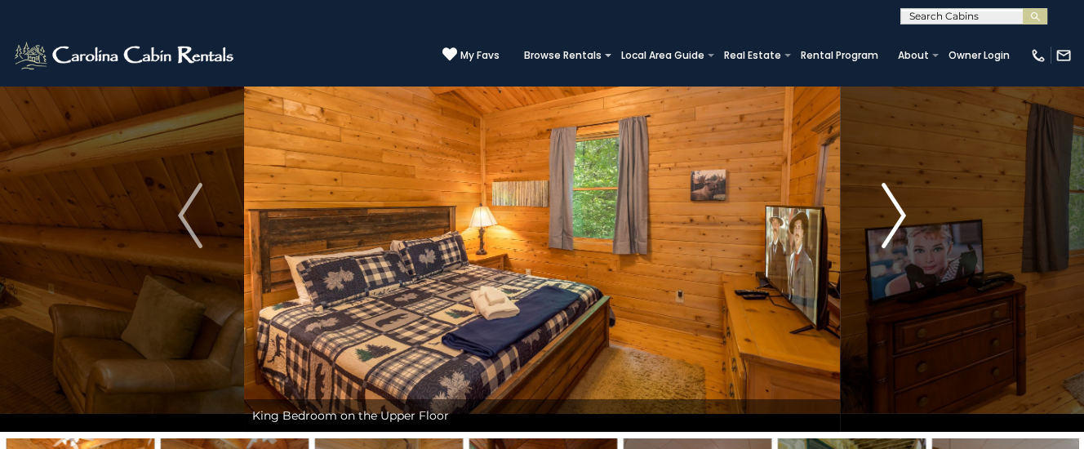
click at [892, 222] on img "Next" at bounding box center [893, 215] width 24 height 65
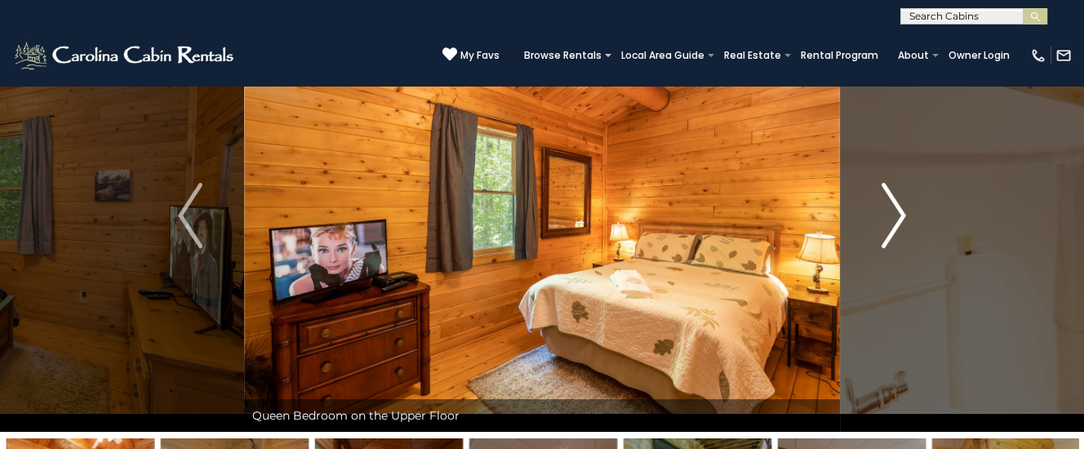
click at [892, 222] on img "Next" at bounding box center [893, 215] width 24 height 65
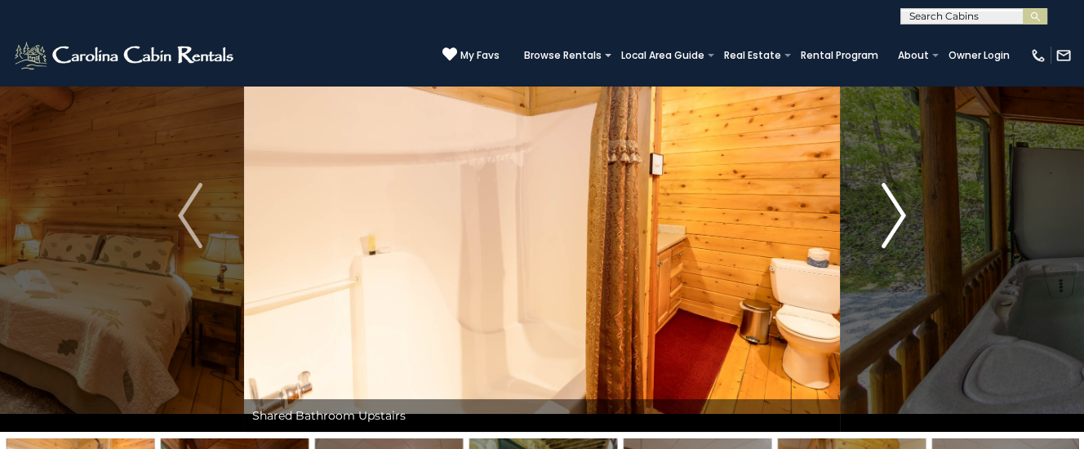
click at [892, 222] on img "Next" at bounding box center [893, 215] width 24 height 65
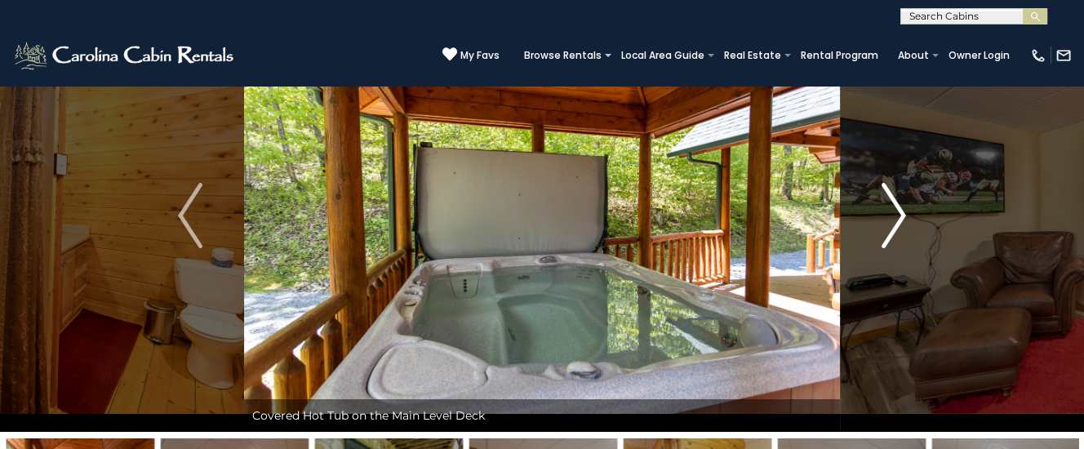
click at [892, 222] on img "Next" at bounding box center [893, 215] width 24 height 65
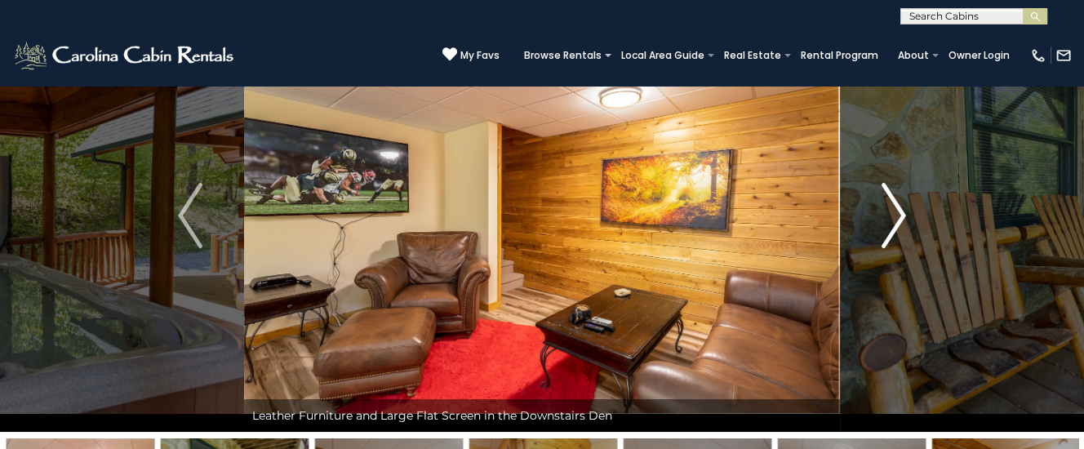
click at [892, 222] on img "Next" at bounding box center [893, 215] width 24 height 65
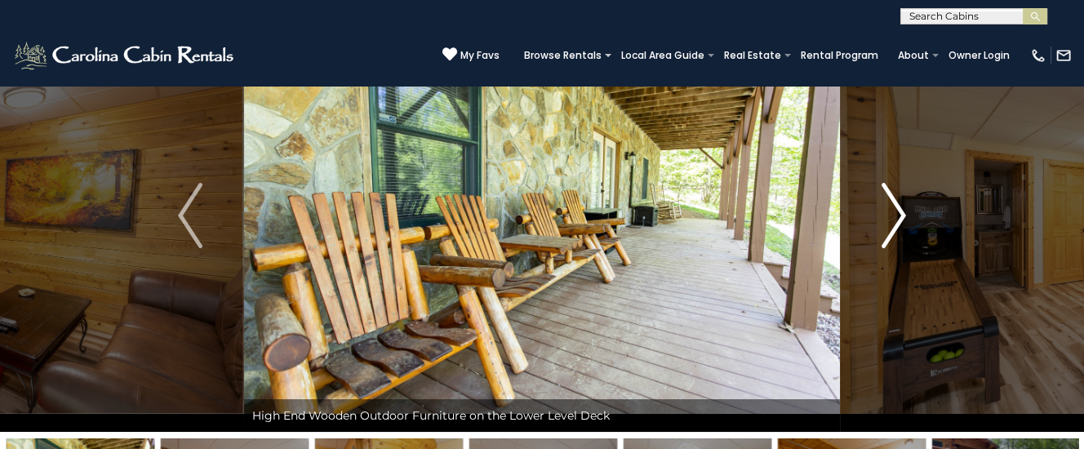
click at [892, 222] on img "Next" at bounding box center [893, 215] width 24 height 65
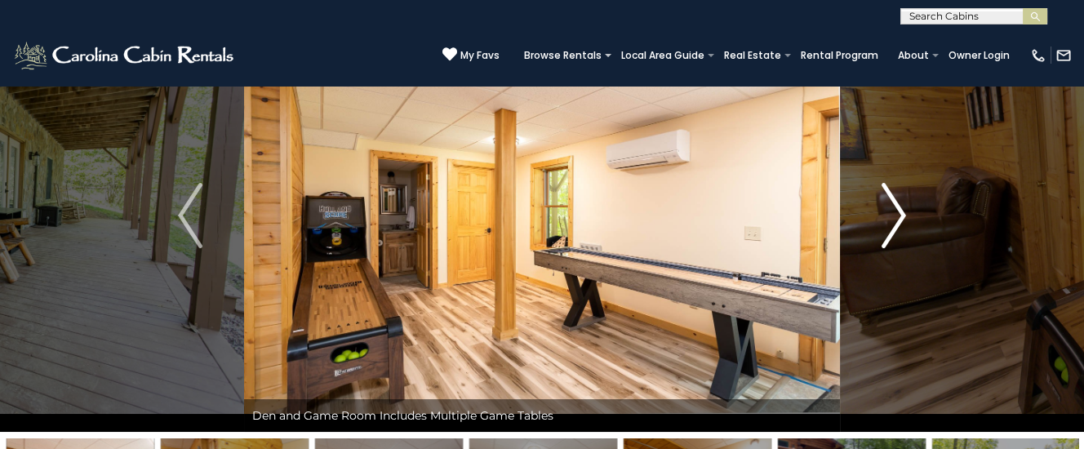
click at [892, 222] on img "Next" at bounding box center [893, 215] width 24 height 65
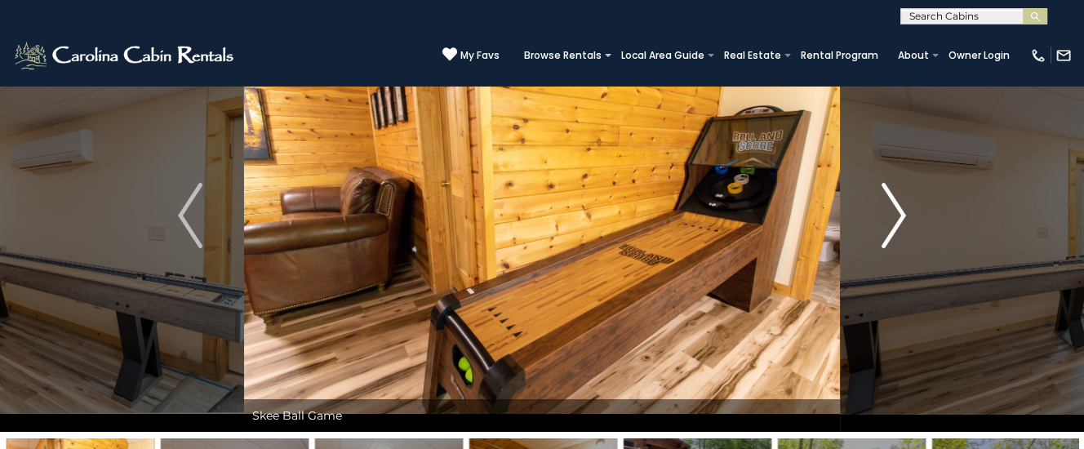
click at [892, 222] on img "Next" at bounding box center [893, 215] width 24 height 65
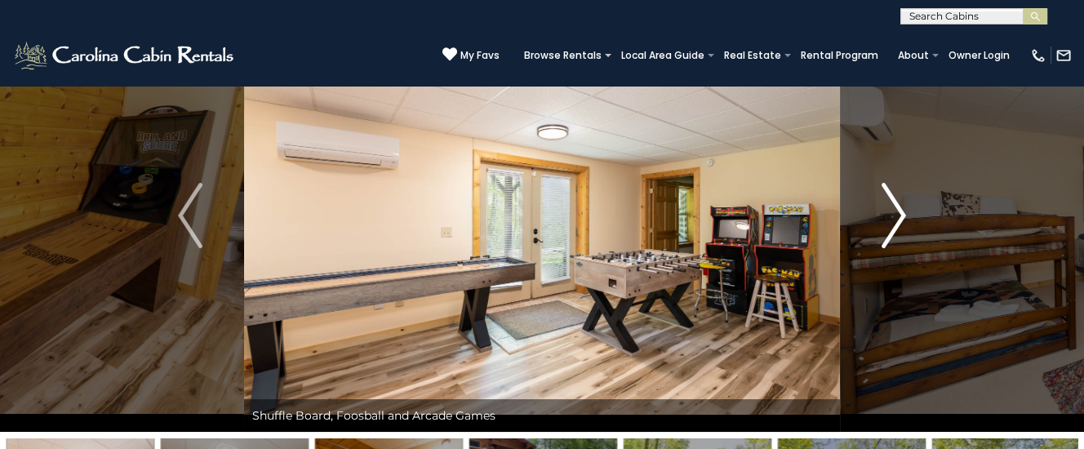
click at [892, 222] on img "Next" at bounding box center [893, 215] width 24 height 65
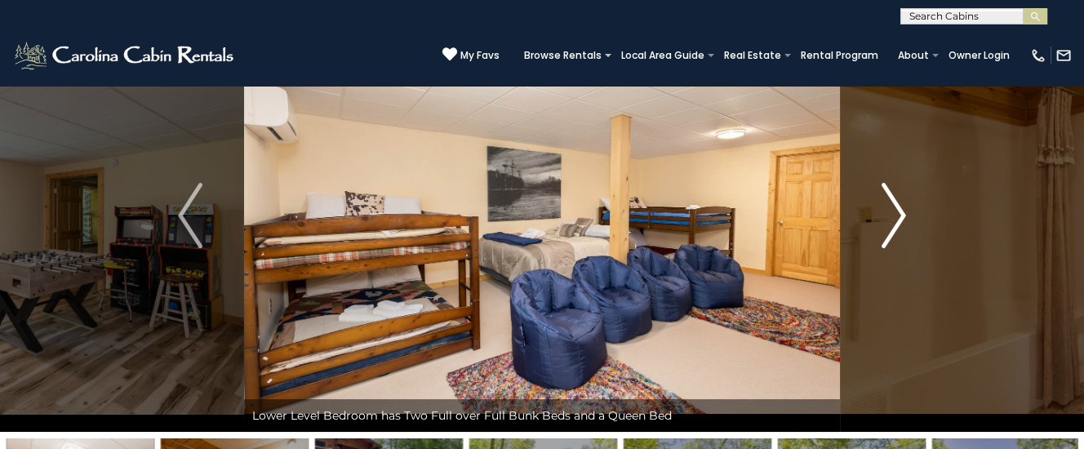
click at [892, 222] on img "Next" at bounding box center [893, 215] width 24 height 65
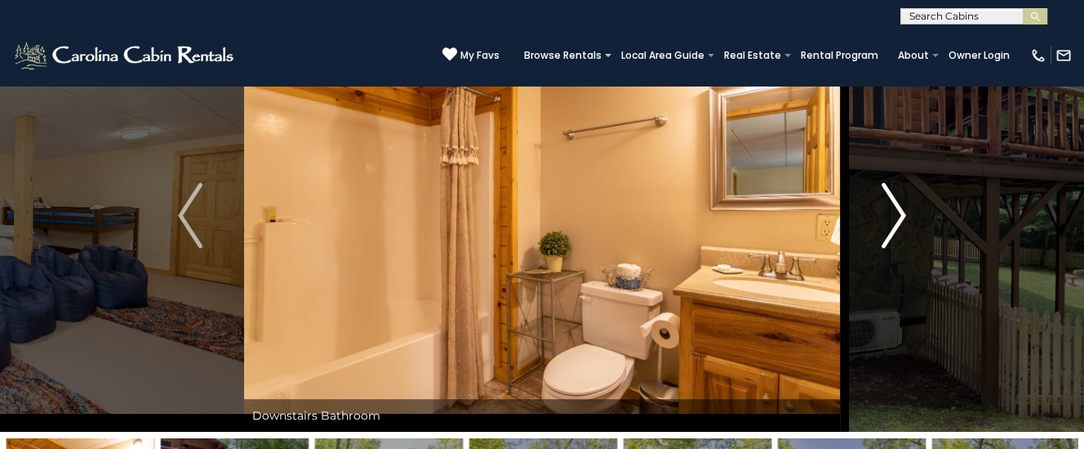
click at [892, 222] on img "Next" at bounding box center [893, 215] width 24 height 65
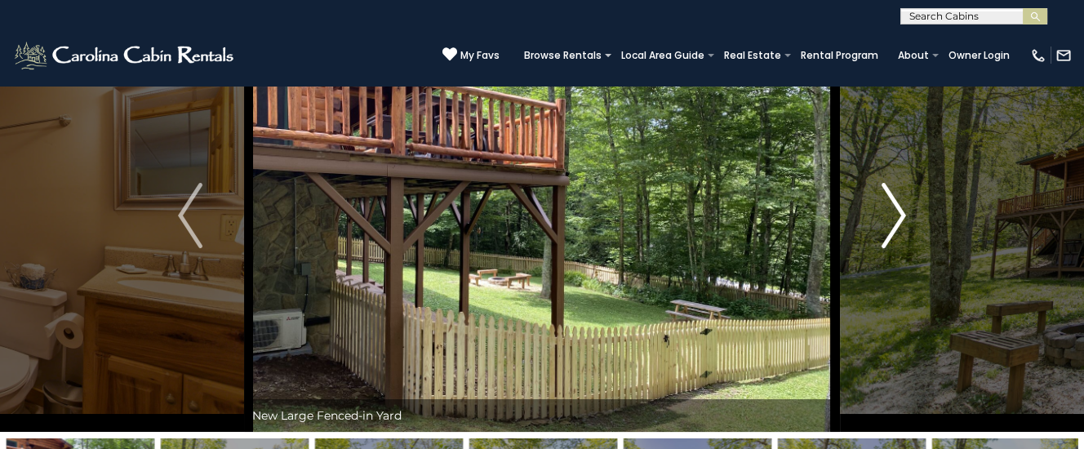
click at [898, 222] on img "Next" at bounding box center [893, 215] width 24 height 65
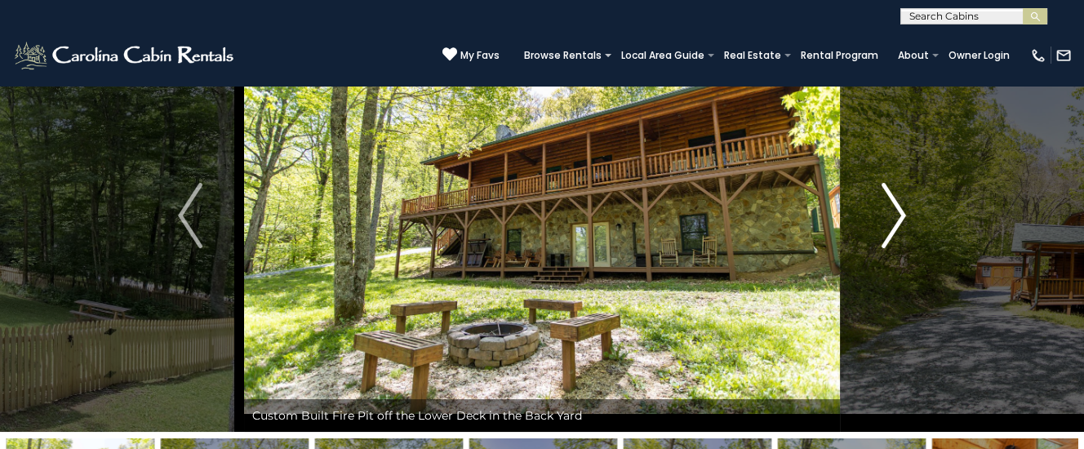
click at [899, 219] on img "Next" at bounding box center [893, 215] width 24 height 65
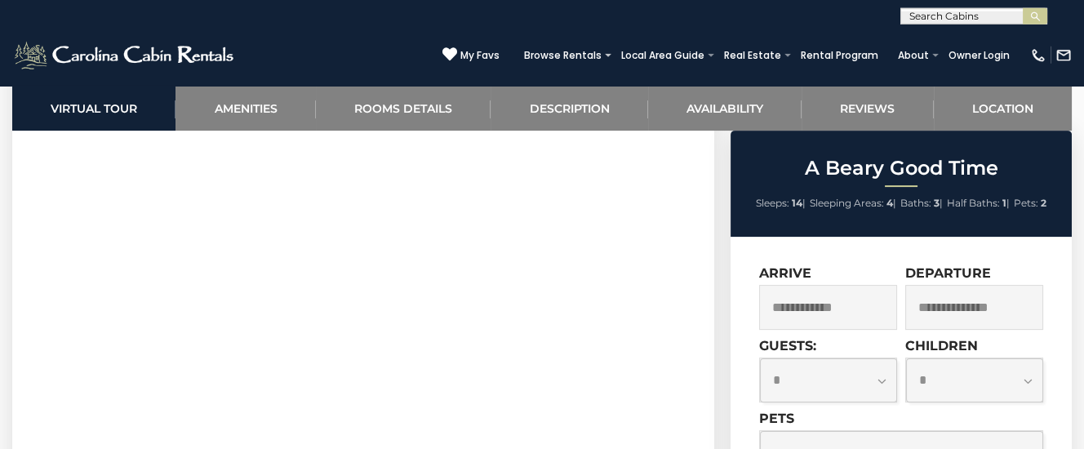
scroll to position [600, 0]
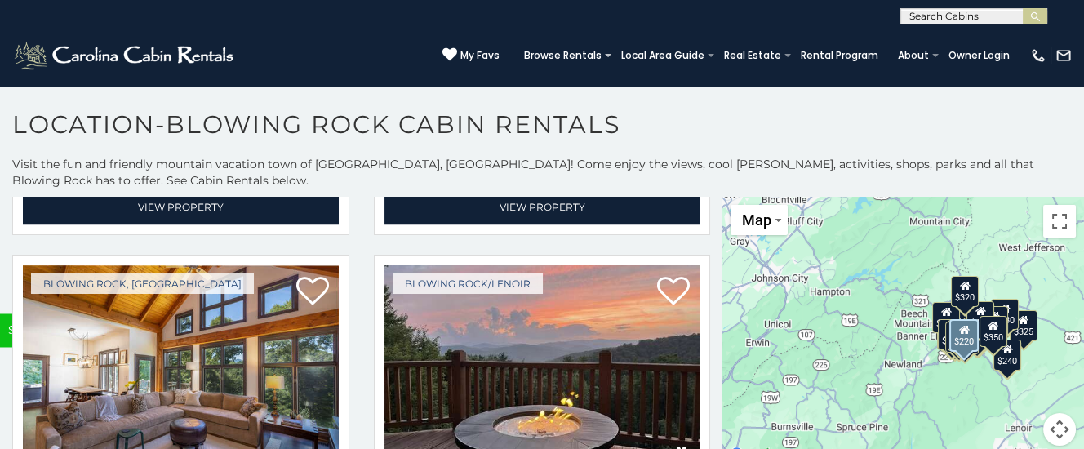
scroll to position [5181, 0]
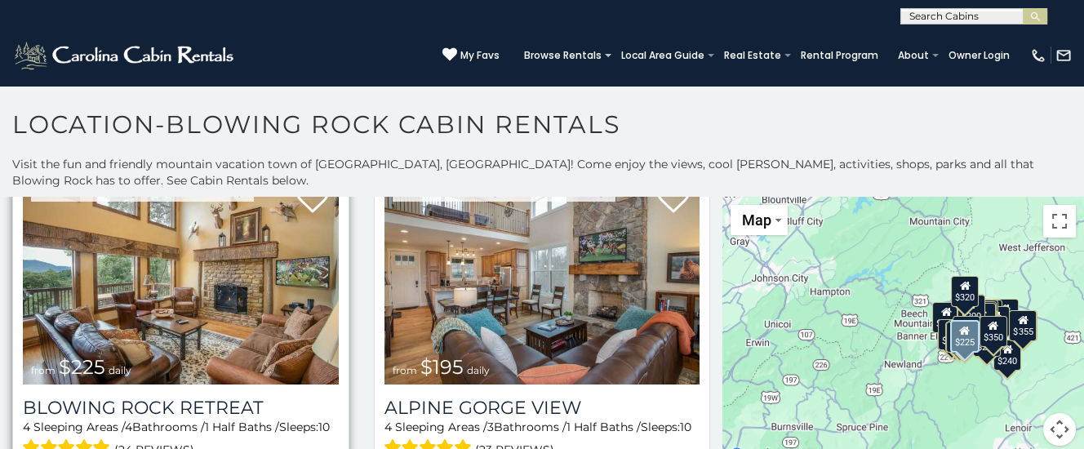
scroll to position [5593, 0]
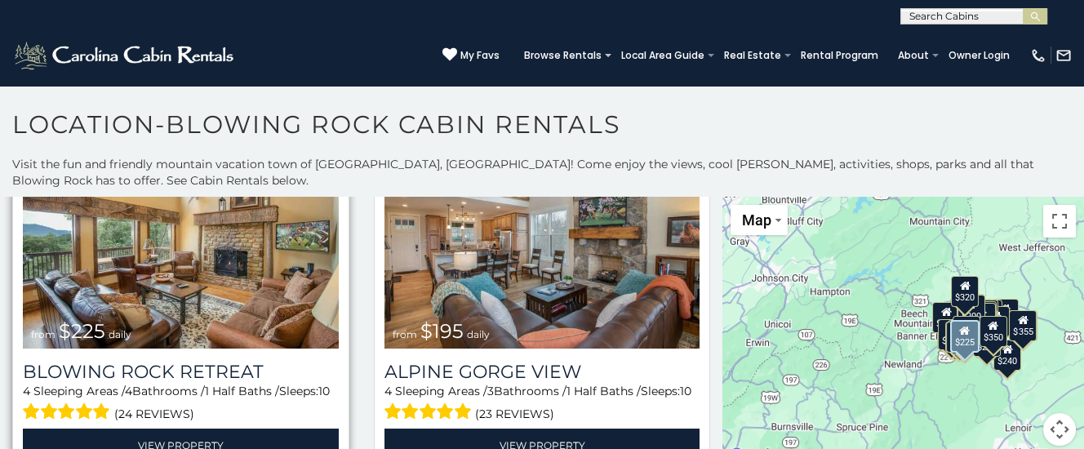
click at [192, 279] on img at bounding box center [181, 242] width 316 height 211
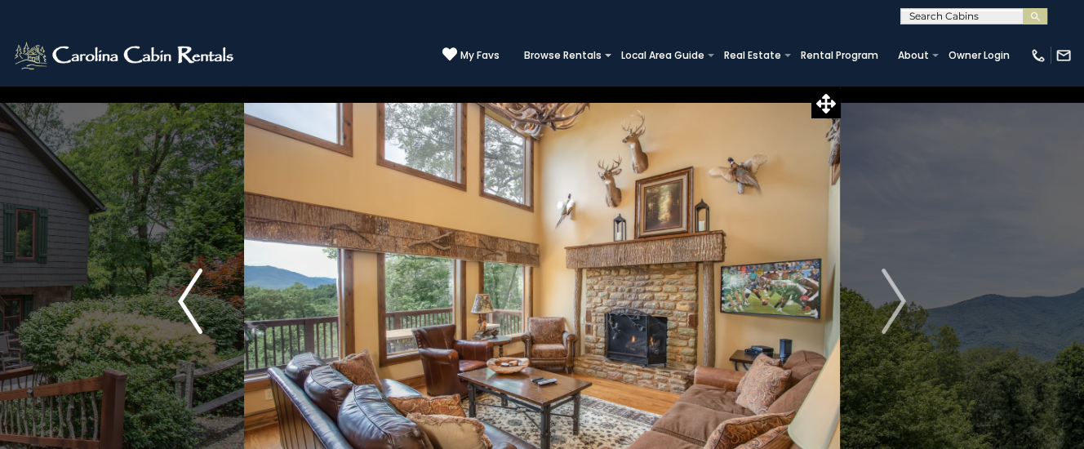
click at [191, 298] on img "Previous" at bounding box center [190, 300] width 24 height 65
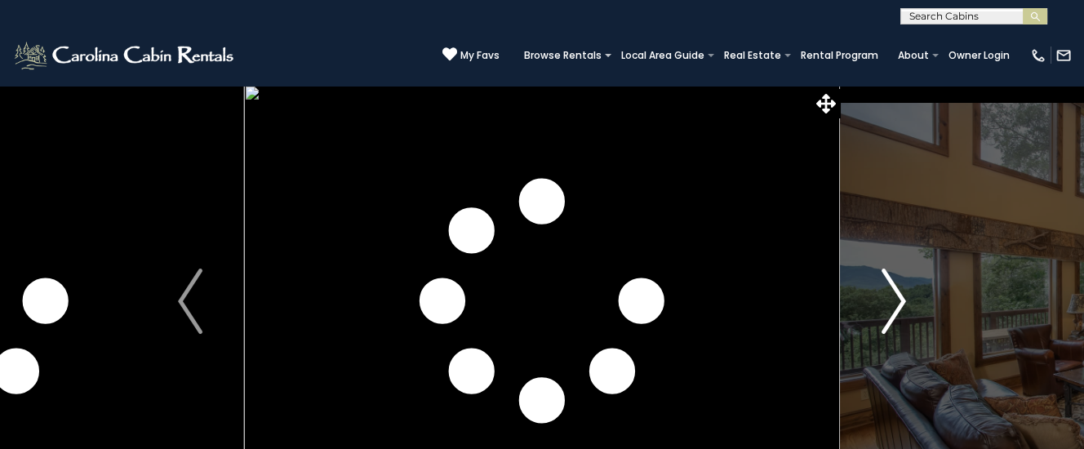
click at [902, 295] on img "Next" at bounding box center [893, 300] width 24 height 65
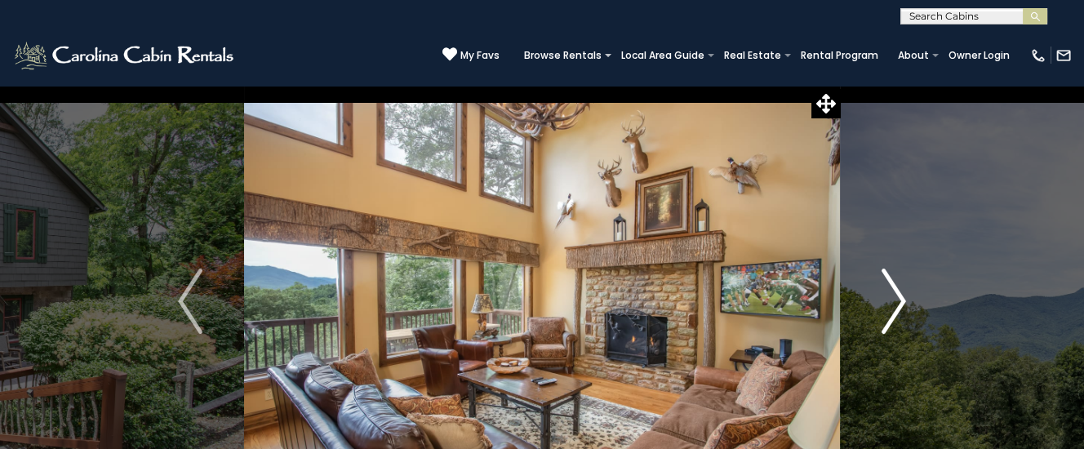
click at [902, 295] on img "Next" at bounding box center [893, 300] width 24 height 65
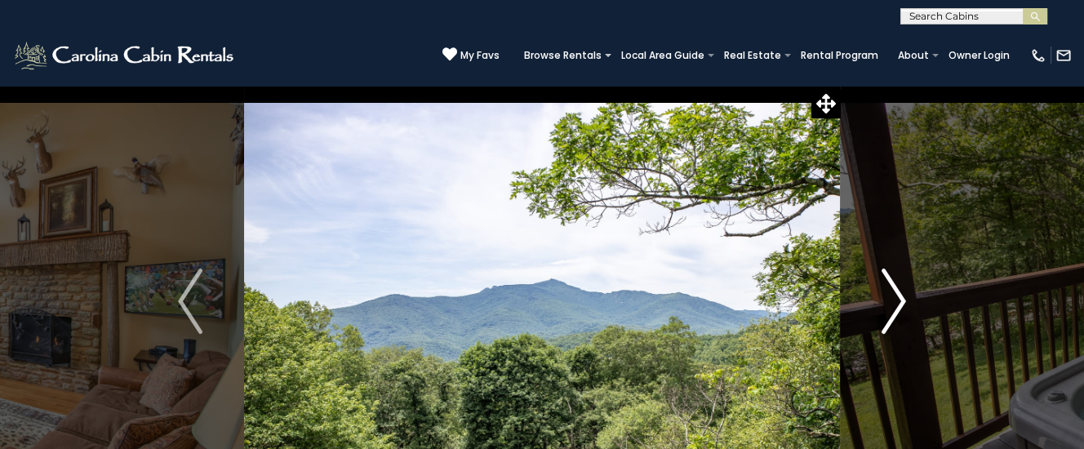
click at [899, 295] on img "Next" at bounding box center [893, 300] width 24 height 65
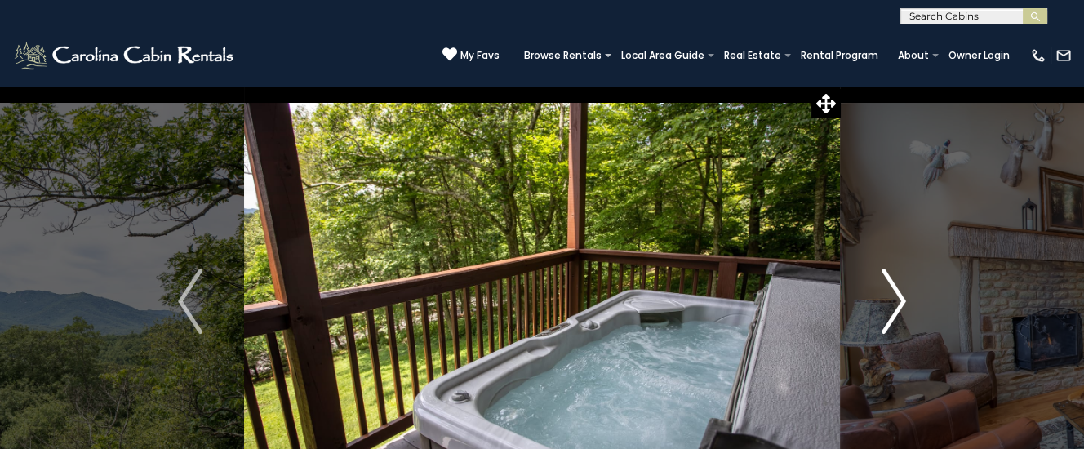
click at [901, 295] on img "Next" at bounding box center [893, 300] width 24 height 65
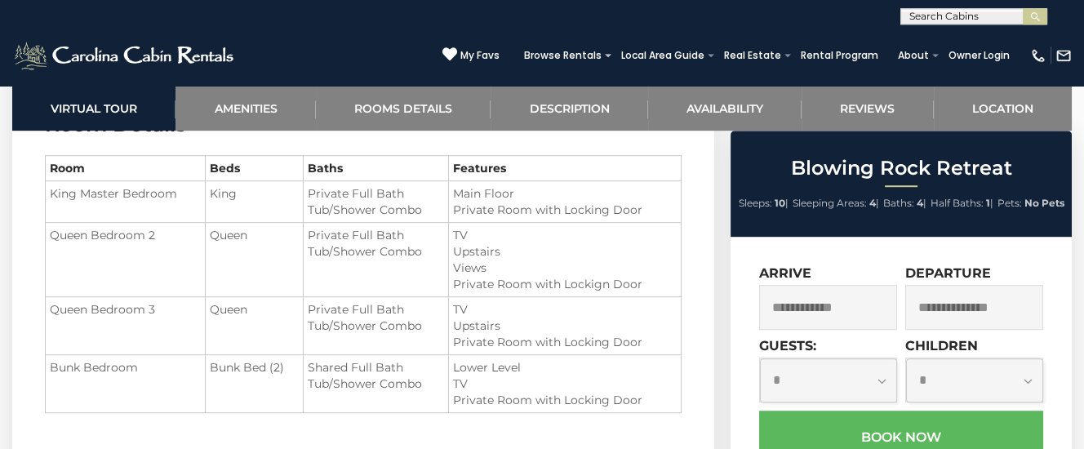
scroll to position [1885, 0]
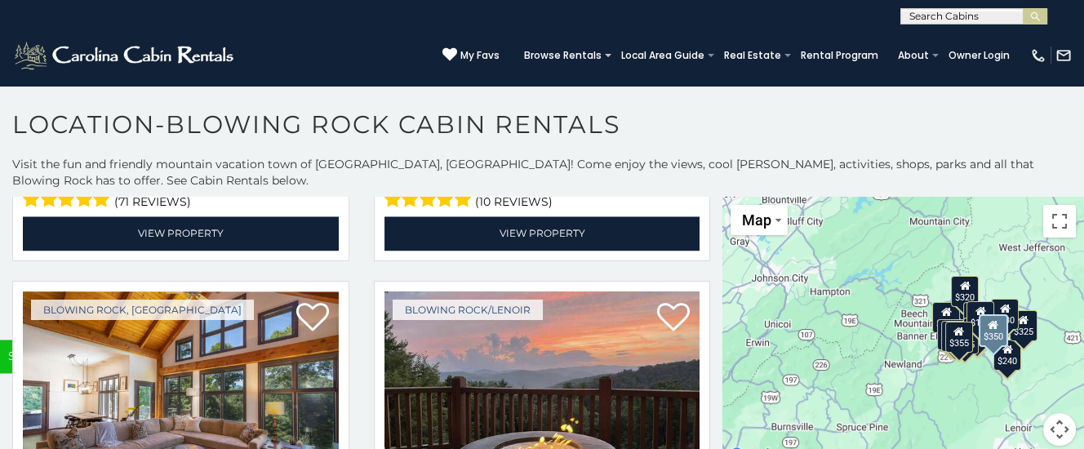
scroll to position [5099, 0]
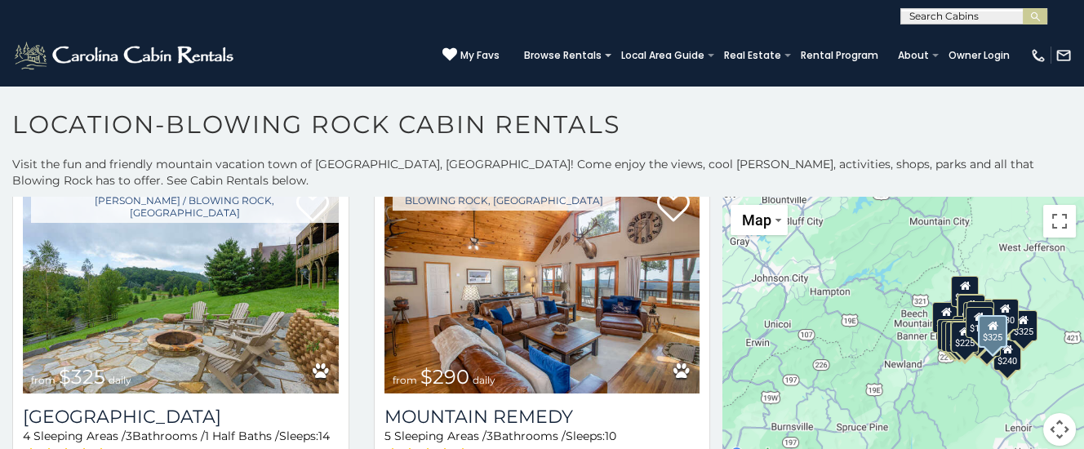
scroll to position [6250, 0]
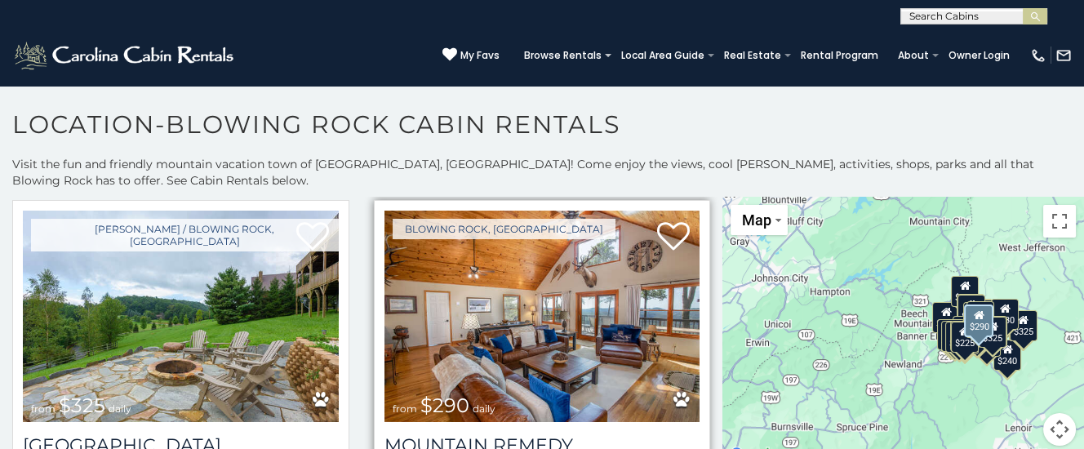
click at [540, 281] on img at bounding box center [542, 316] width 316 height 211
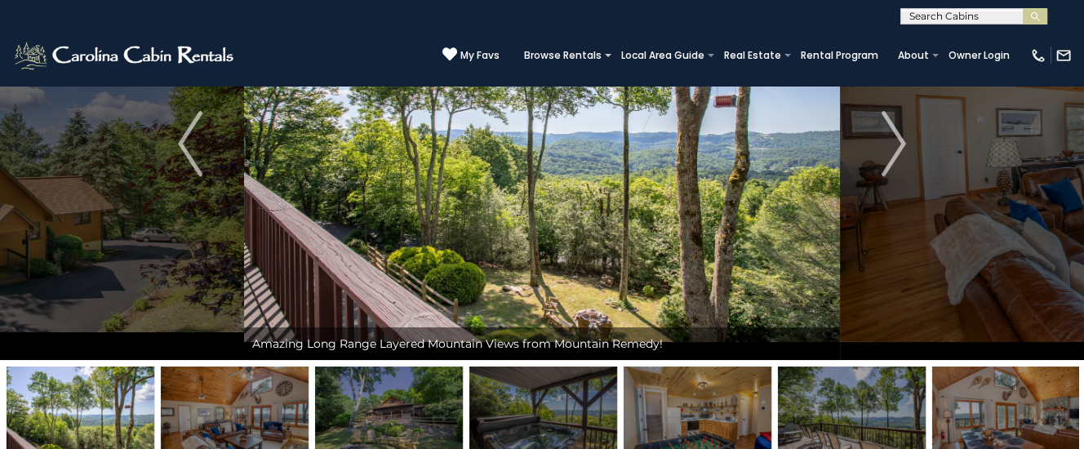
scroll to position [86, 0]
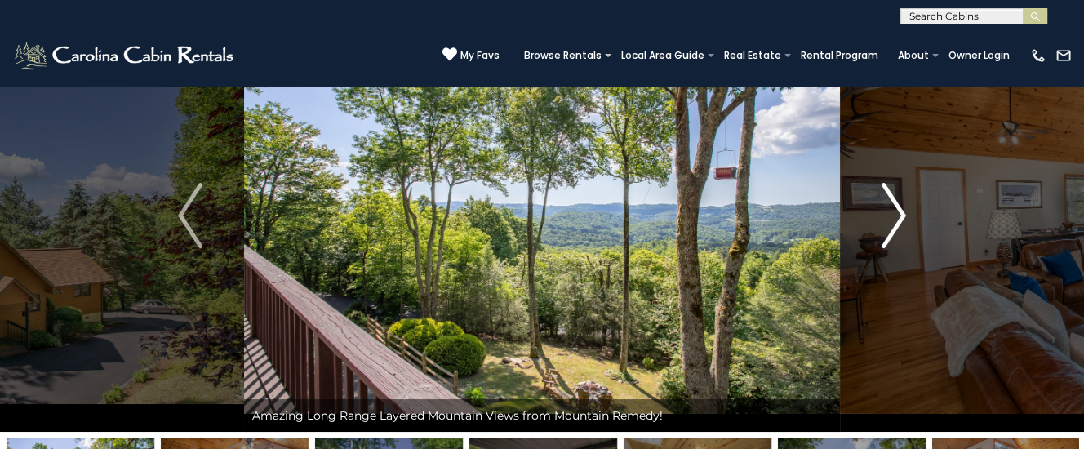
click at [894, 216] on img "Next" at bounding box center [893, 215] width 24 height 65
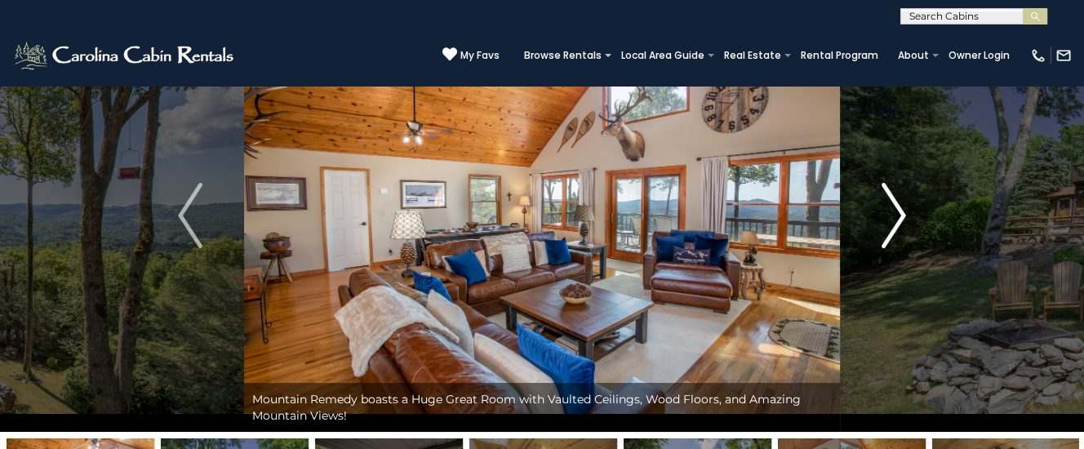
click at [898, 213] on img "Next" at bounding box center [893, 215] width 24 height 65
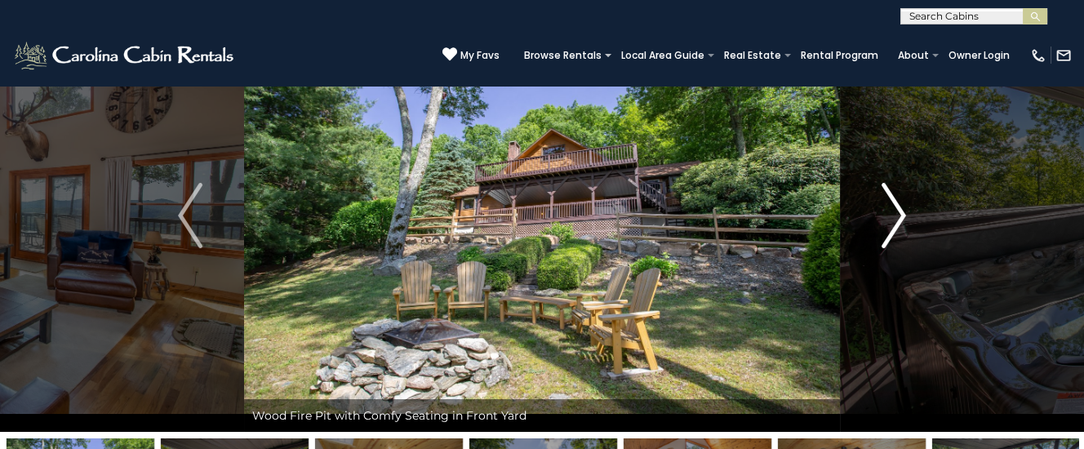
click at [898, 213] on img "Next" at bounding box center [893, 215] width 24 height 65
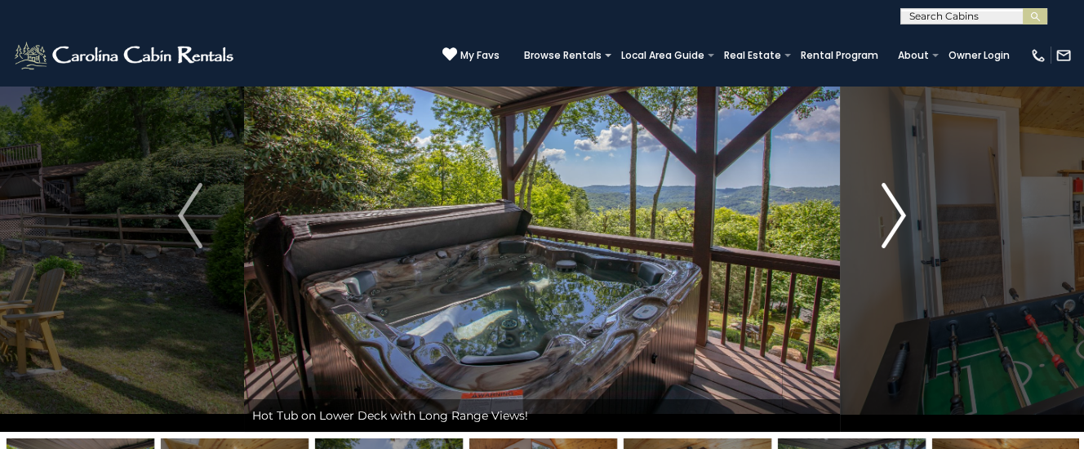
click at [898, 213] on img "Next" at bounding box center [893, 215] width 24 height 65
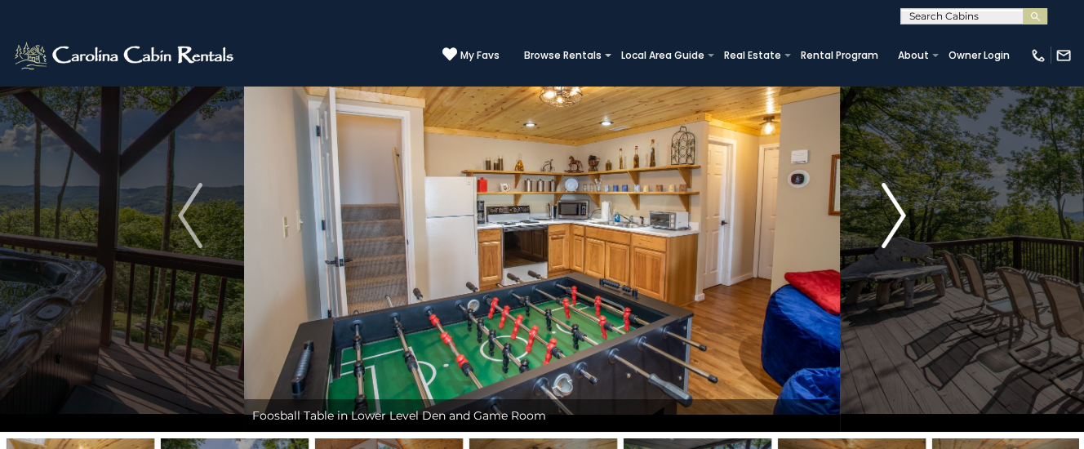
click at [888, 219] on img "Next" at bounding box center [893, 215] width 24 height 65
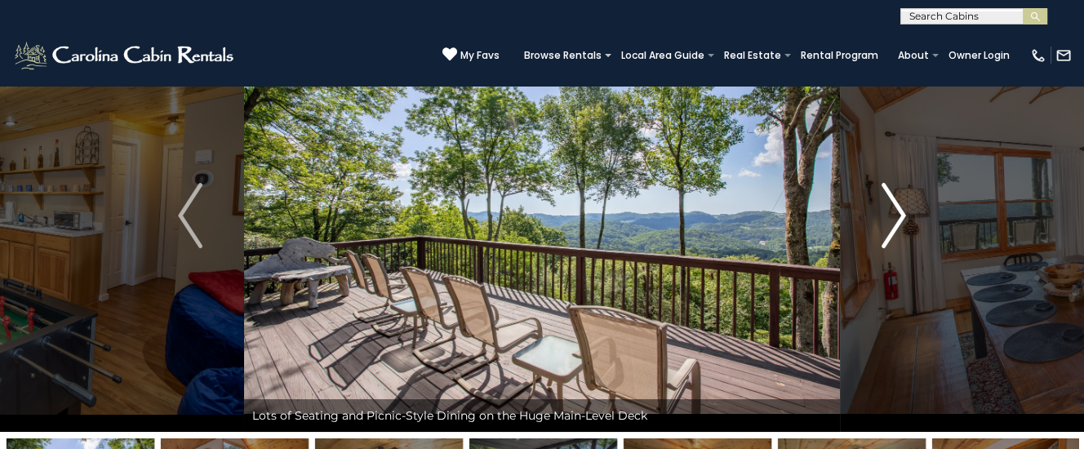
click at [888, 219] on img "Next" at bounding box center [893, 215] width 24 height 65
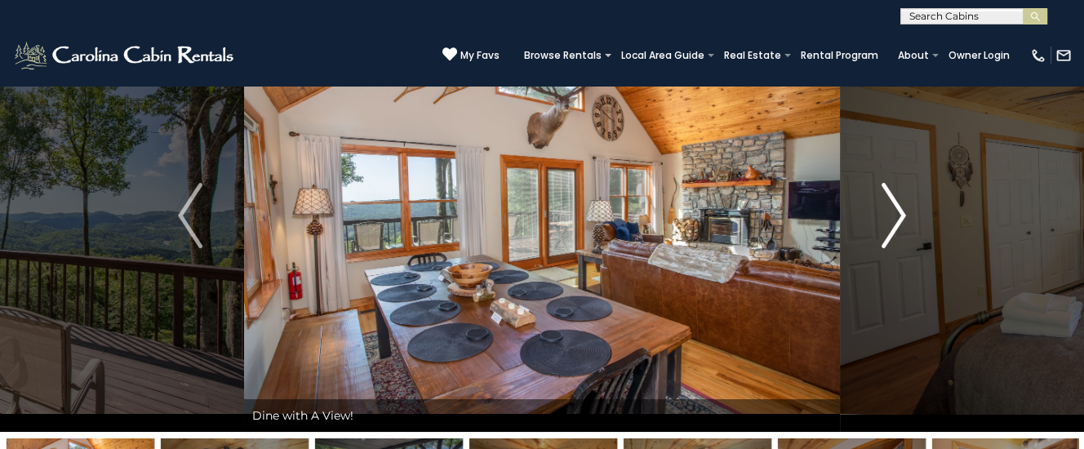
click at [891, 221] on img "Next" at bounding box center [893, 215] width 24 height 65
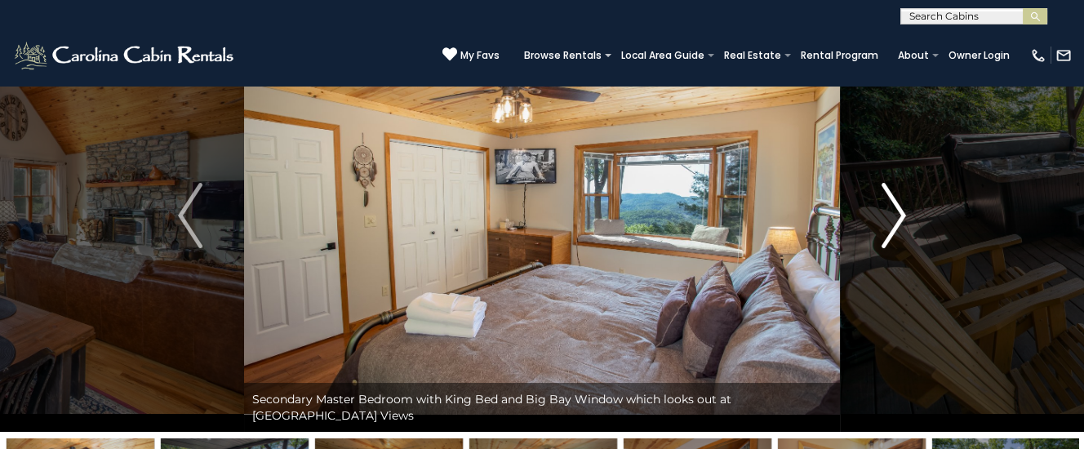
click at [891, 221] on img "Next" at bounding box center [893, 215] width 24 height 65
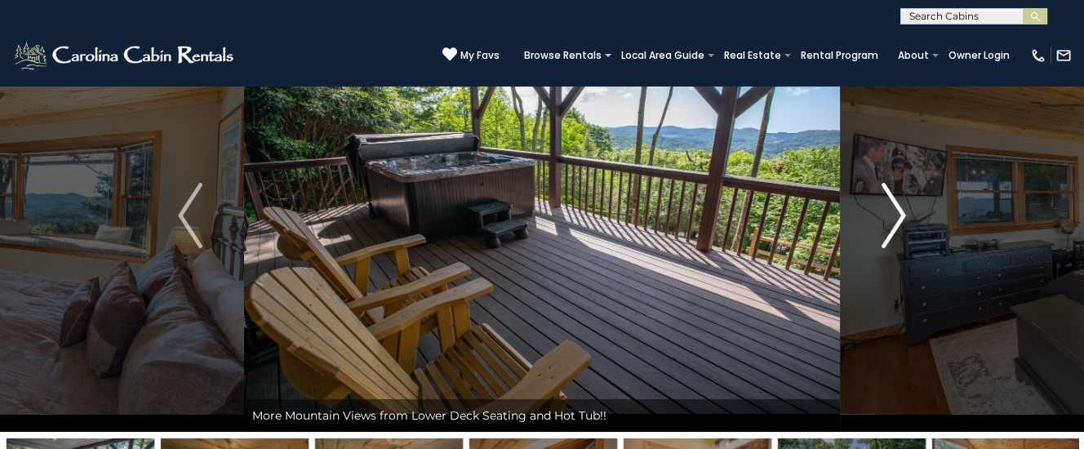
click at [891, 221] on img "Next" at bounding box center [893, 215] width 24 height 65
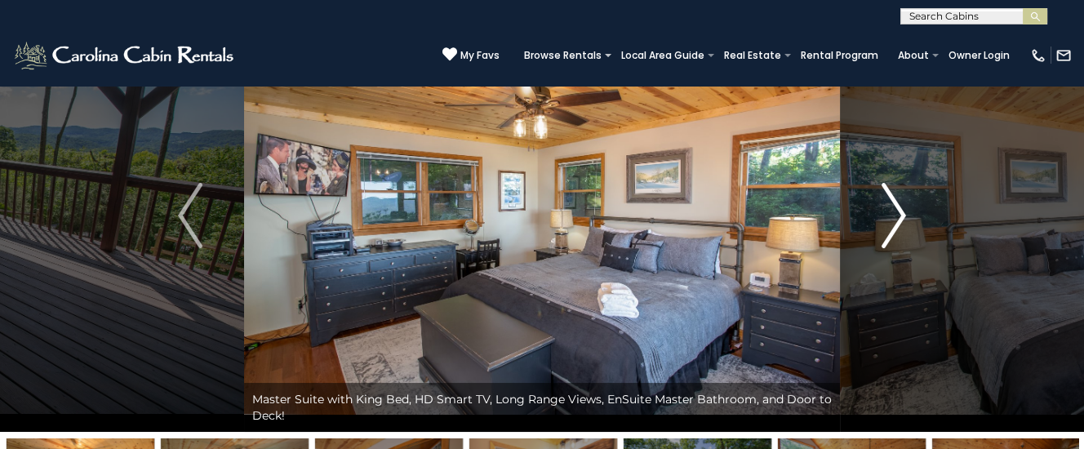
click at [891, 221] on img "Next" at bounding box center [893, 215] width 24 height 65
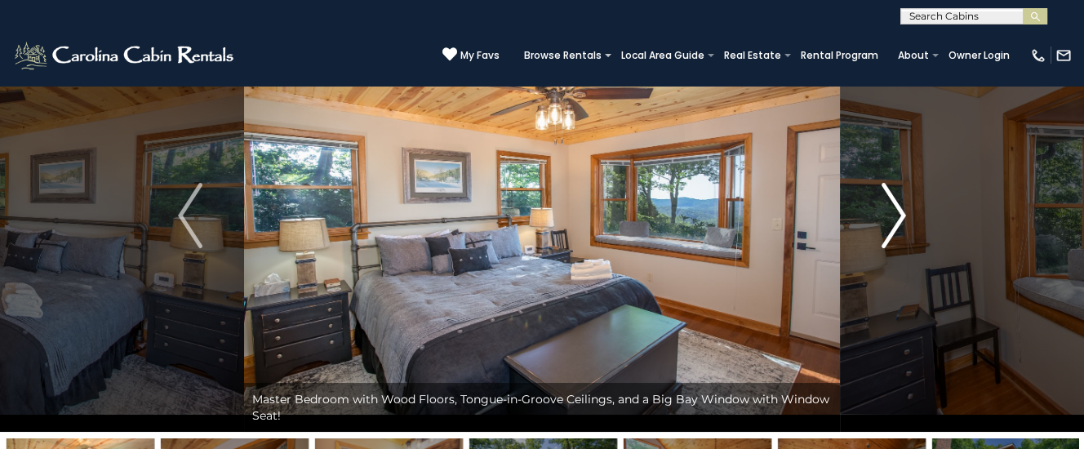
click at [891, 221] on img "Next" at bounding box center [893, 215] width 24 height 65
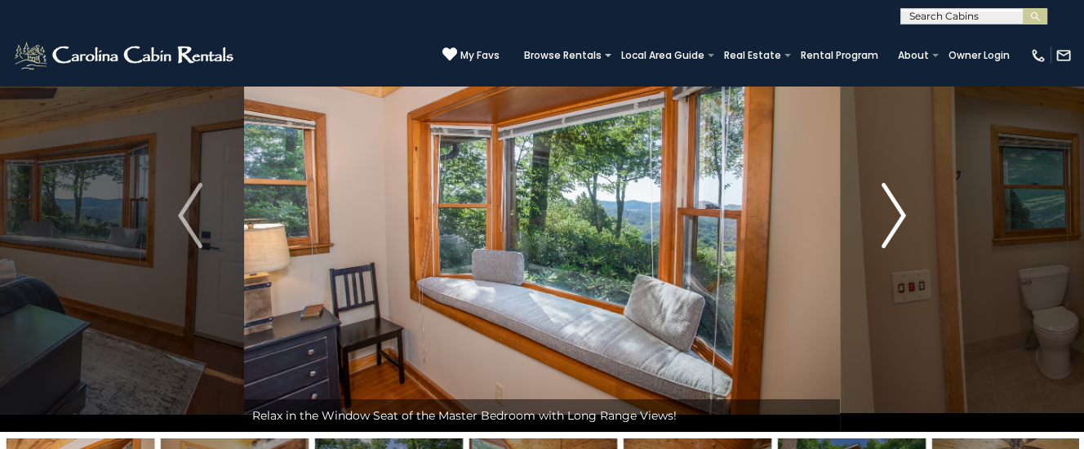
click at [891, 221] on img "Next" at bounding box center [893, 215] width 24 height 65
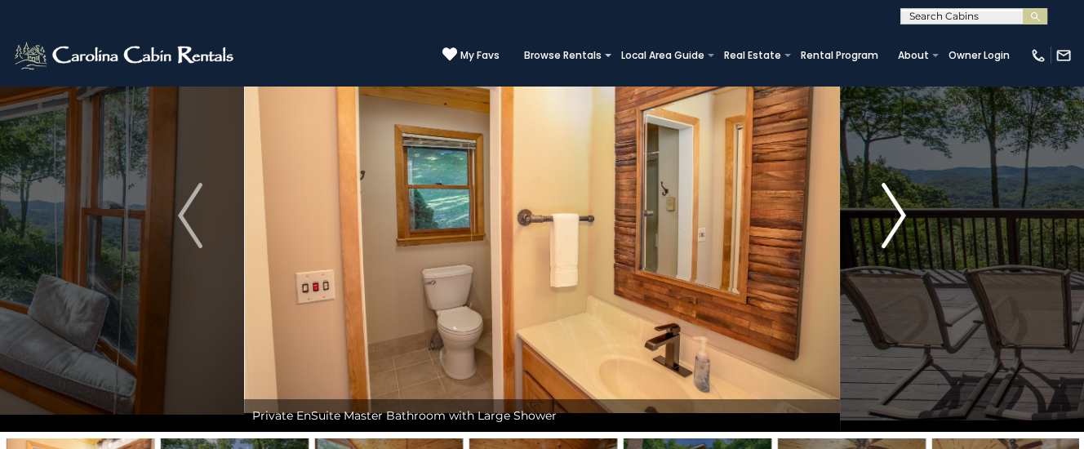
click at [891, 221] on img "Next" at bounding box center [893, 215] width 24 height 65
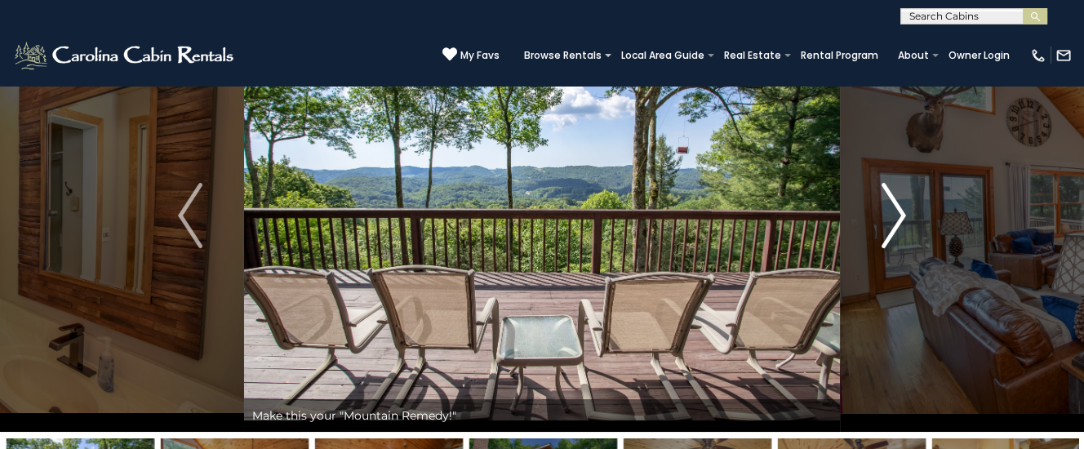
click at [891, 221] on img "Next" at bounding box center [893, 215] width 24 height 65
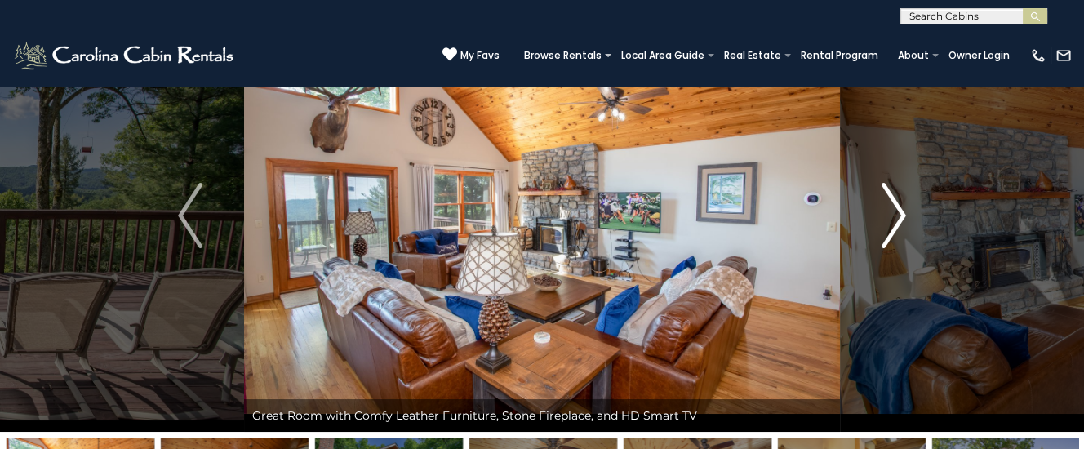
click at [891, 220] on img "Next" at bounding box center [893, 215] width 24 height 65
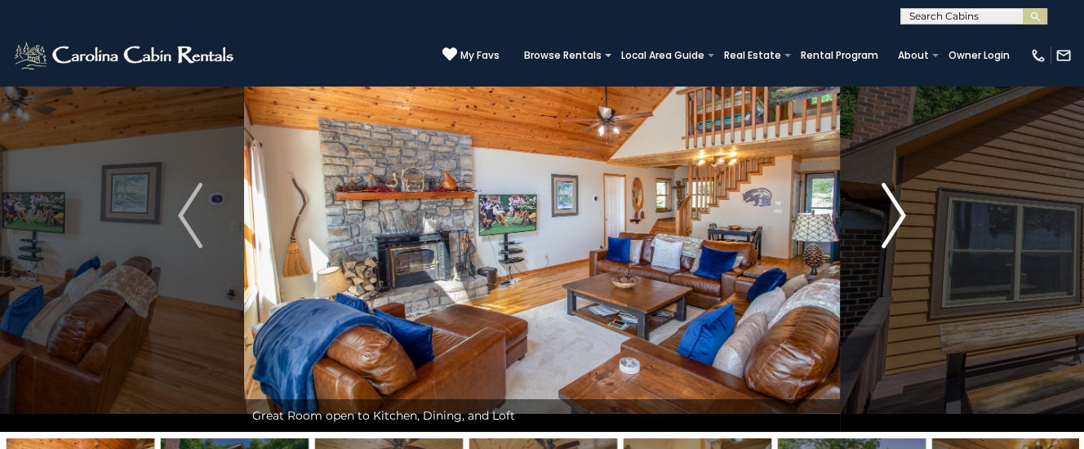
click at [891, 220] on img "Next" at bounding box center [893, 215] width 24 height 65
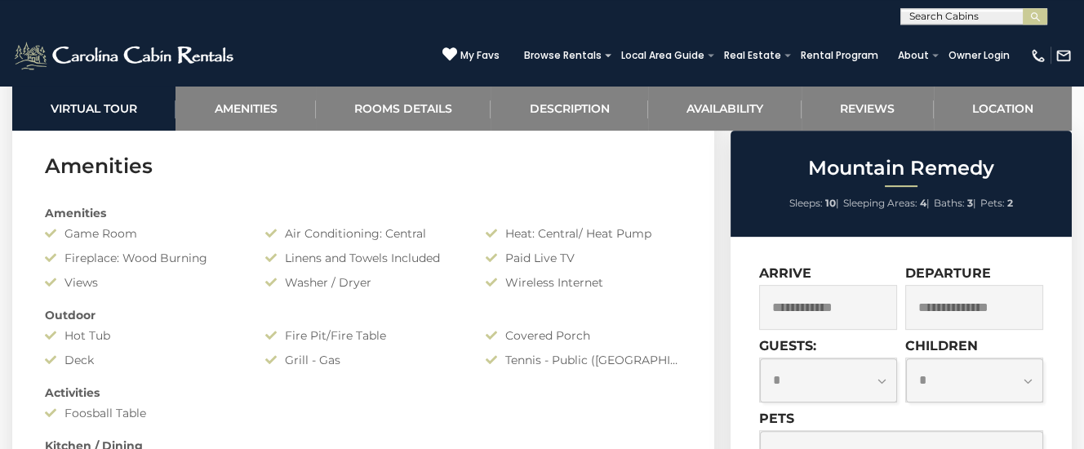
scroll to position [1199, 0]
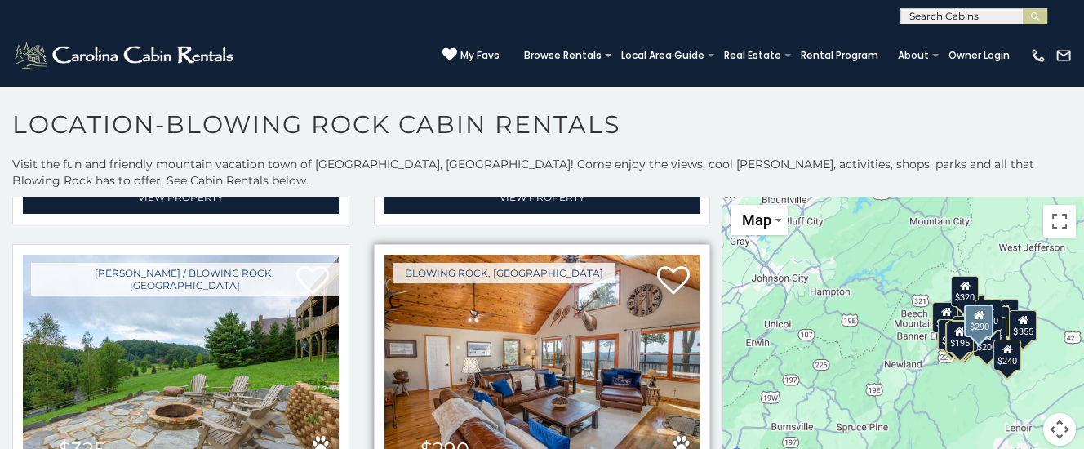
scroll to position [6233, 0]
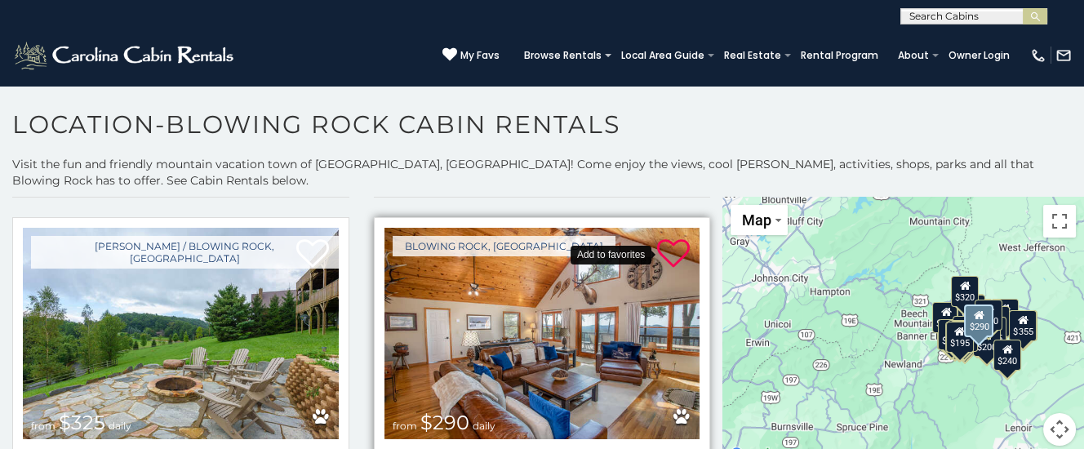
click at [677, 244] on icon at bounding box center [673, 253] width 33 height 33
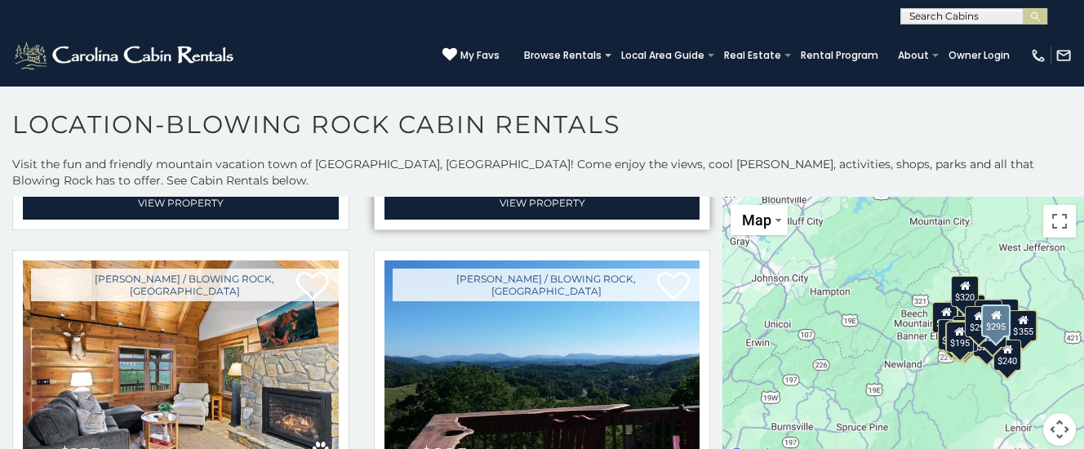
scroll to position [6562, 0]
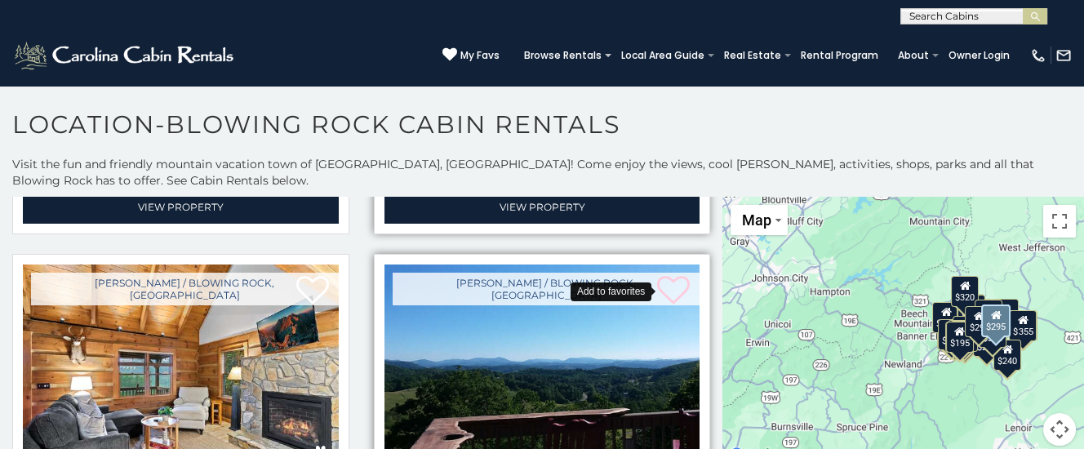
click at [681, 278] on icon at bounding box center [673, 290] width 33 height 33
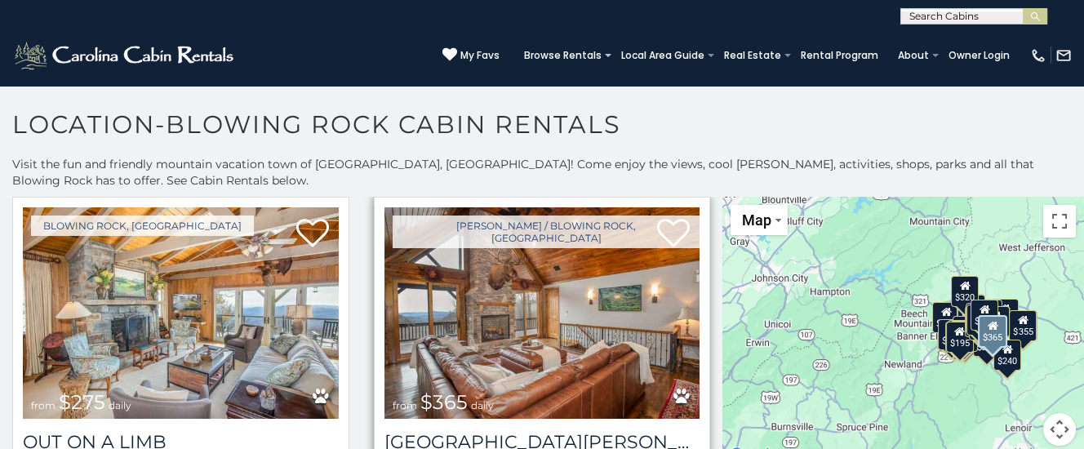
scroll to position [8042, 0]
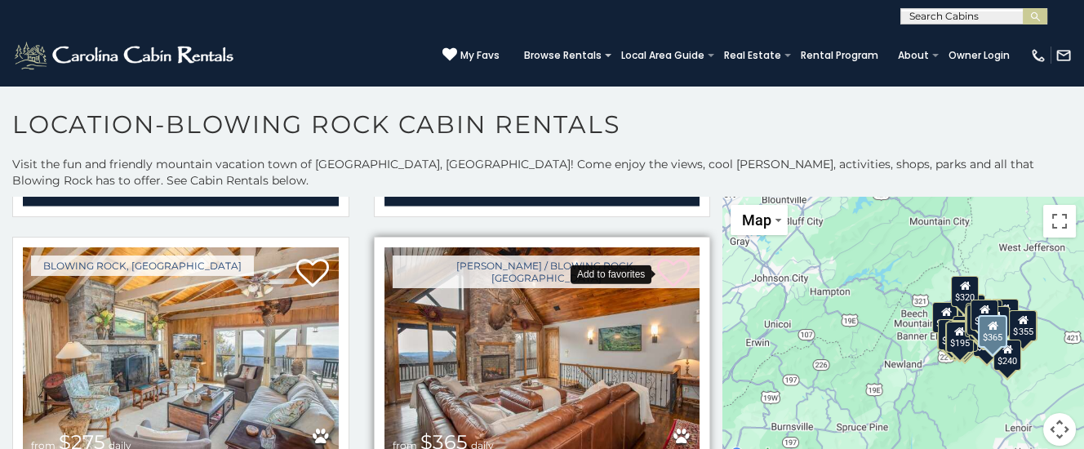
click at [674, 261] on icon at bounding box center [673, 273] width 33 height 33
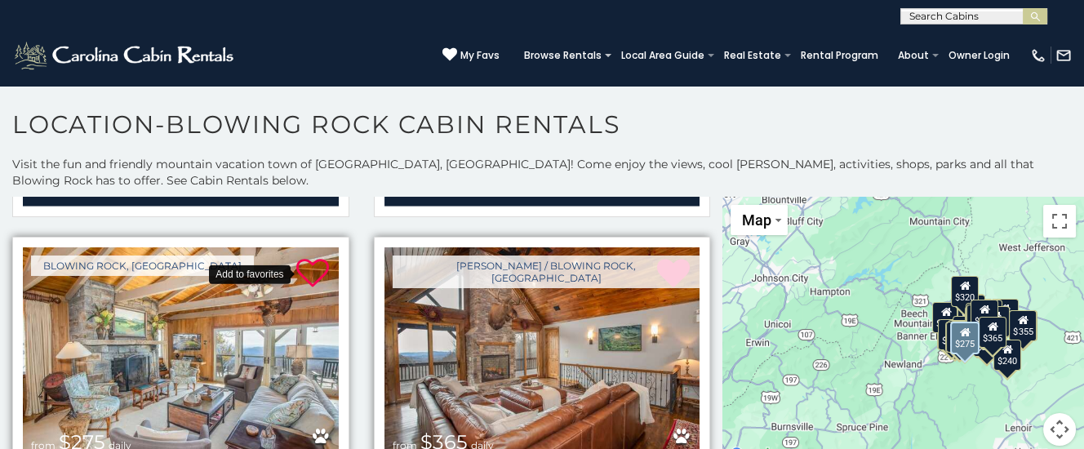
click at [317, 263] on icon at bounding box center [312, 273] width 33 height 33
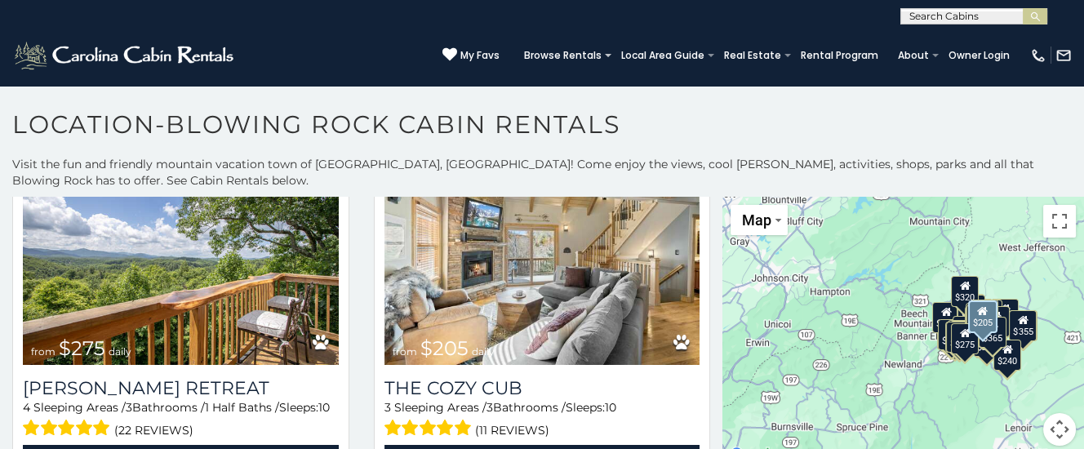
scroll to position [8454, 0]
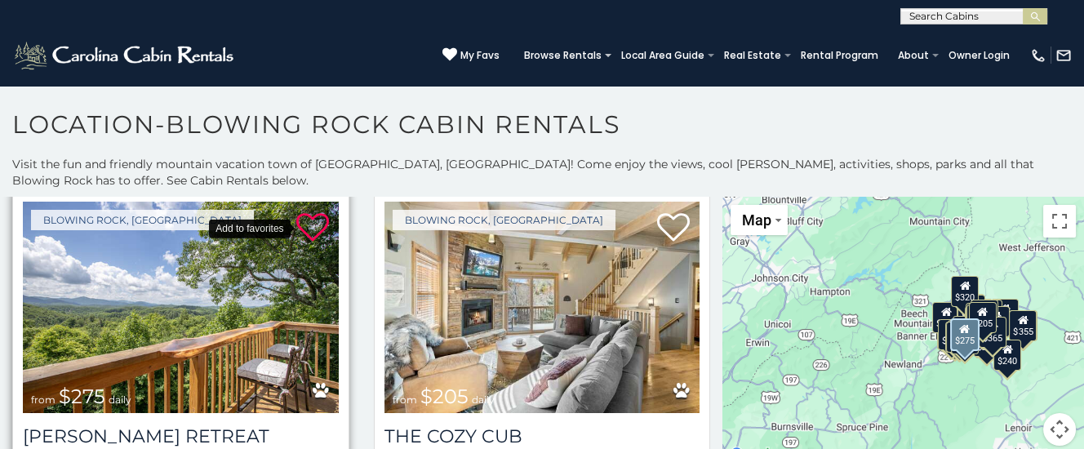
click at [317, 216] on icon at bounding box center [312, 227] width 33 height 33
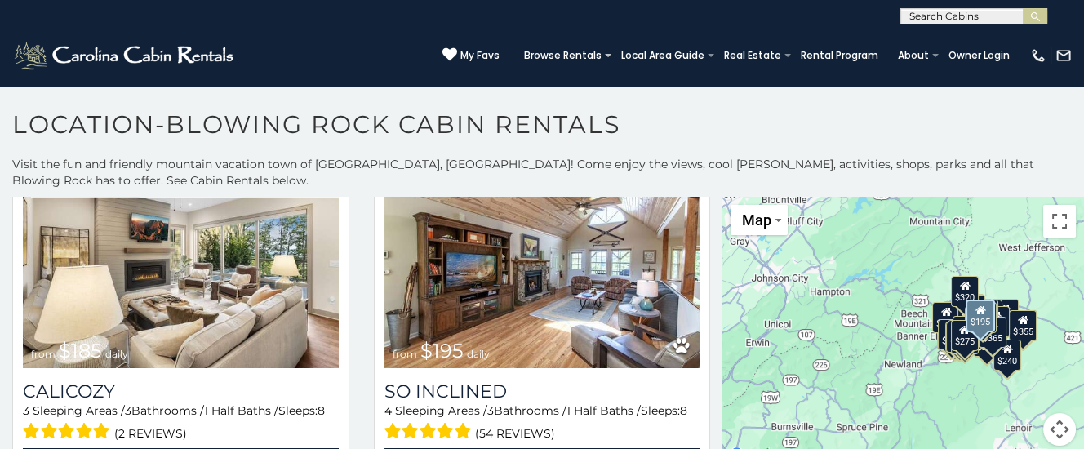
scroll to position [8782, 0]
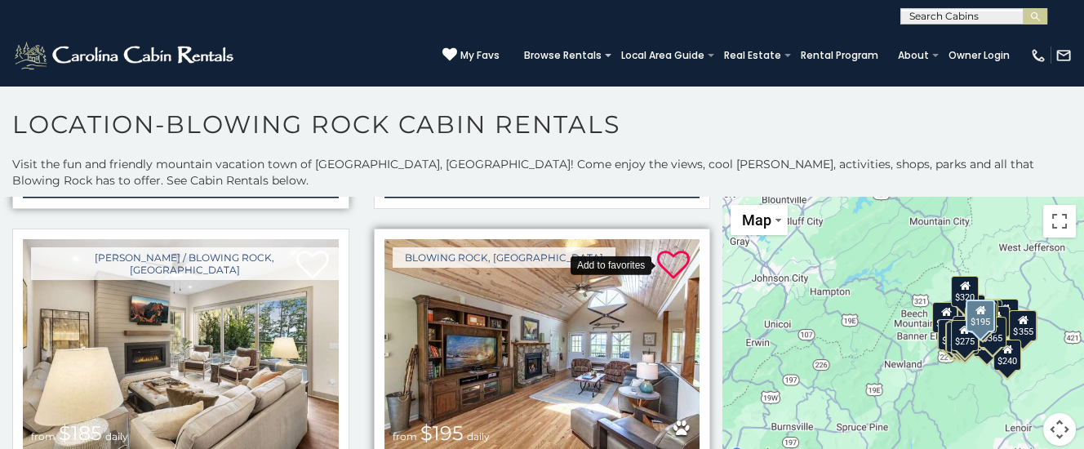
click at [675, 249] on icon at bounding box center [673, 265] width 33 height 33
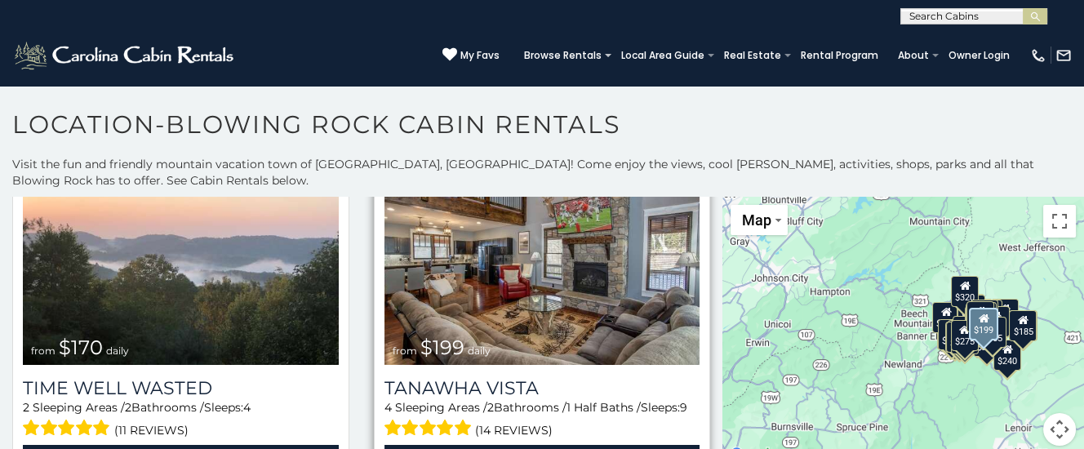
scroll to position [9276, 0]
